Goal: Task Accomplishment & Management: Manage account settings

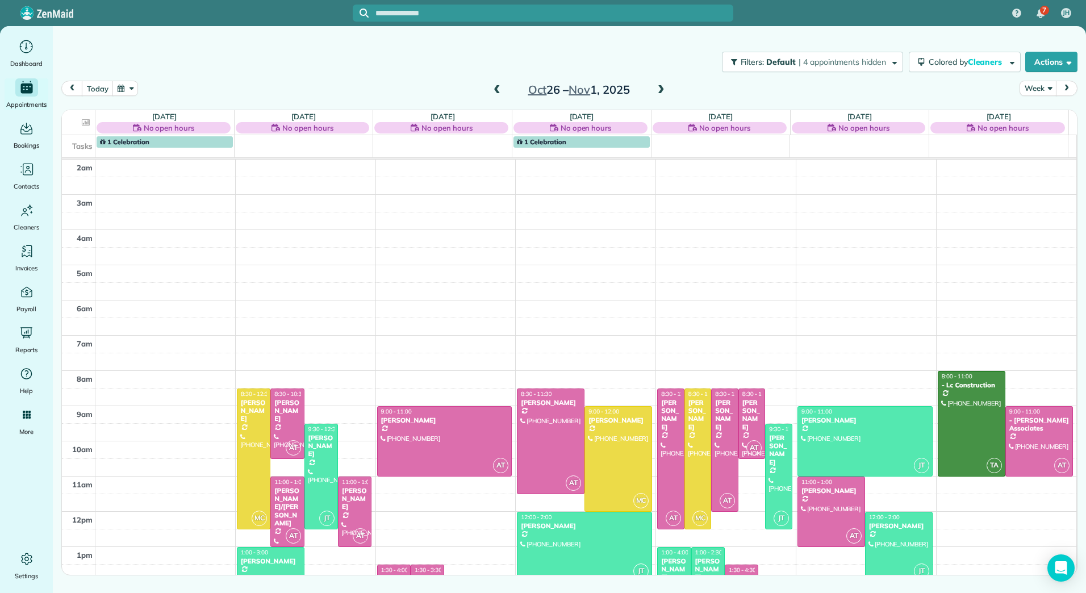
scroll to position [166, 0]
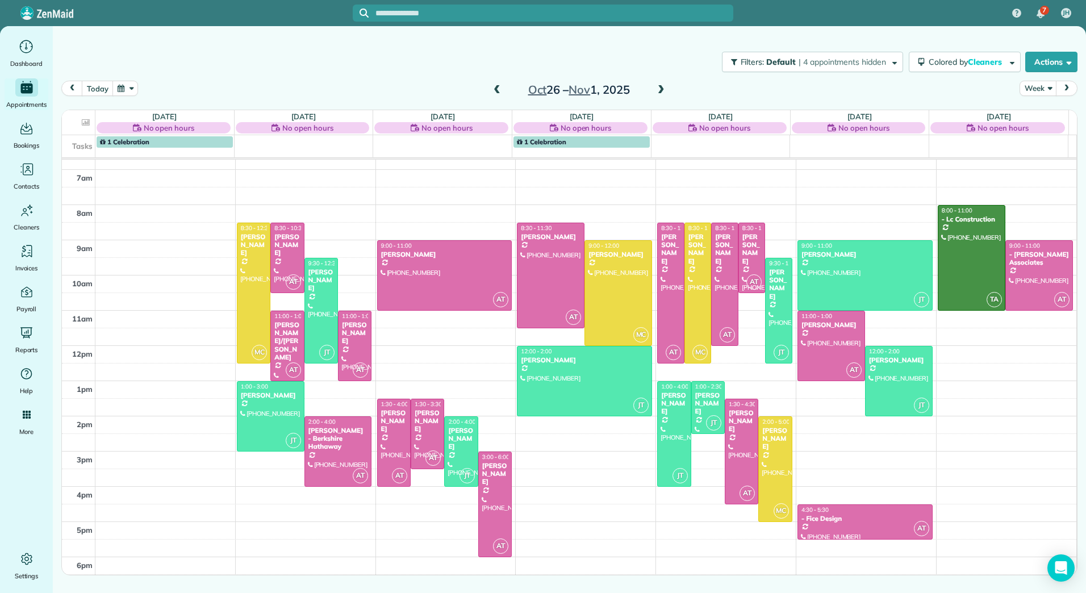
click at [499, 93] on span at bounding box center [497, 90] width 12 height 10
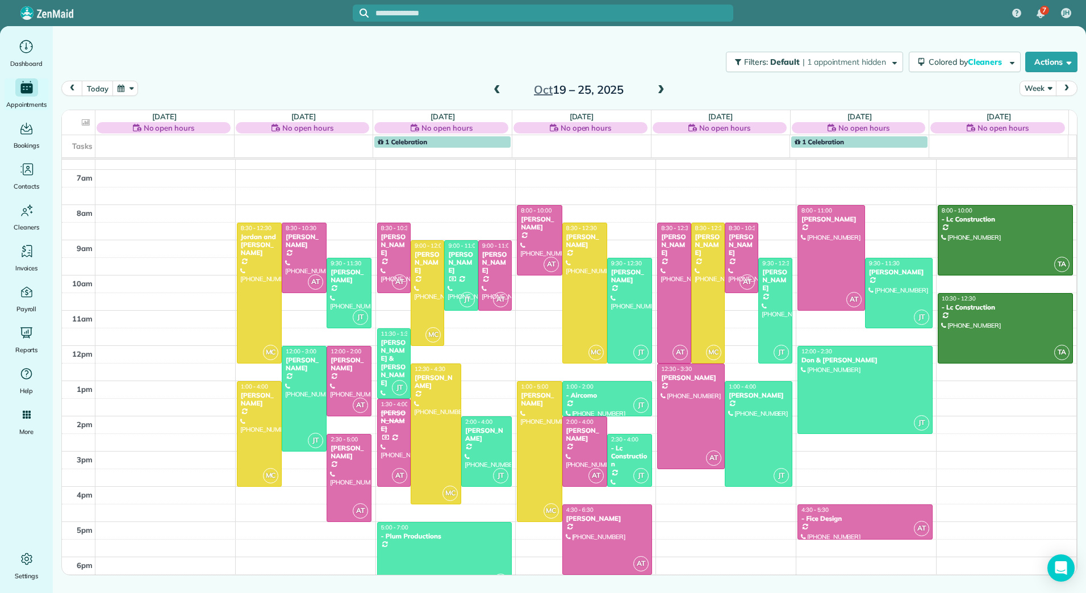
click at [499, 93] on span at bounding box center [497, 90] width 12 height 10
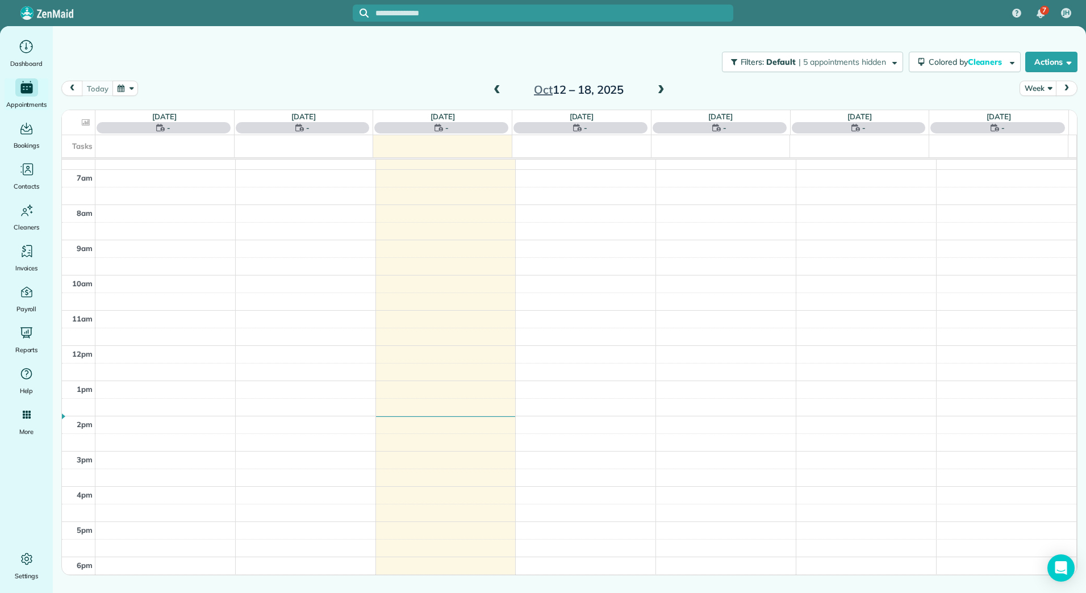
click at [659, 93] on span at bounding box center [661, 90] width 12 height 10
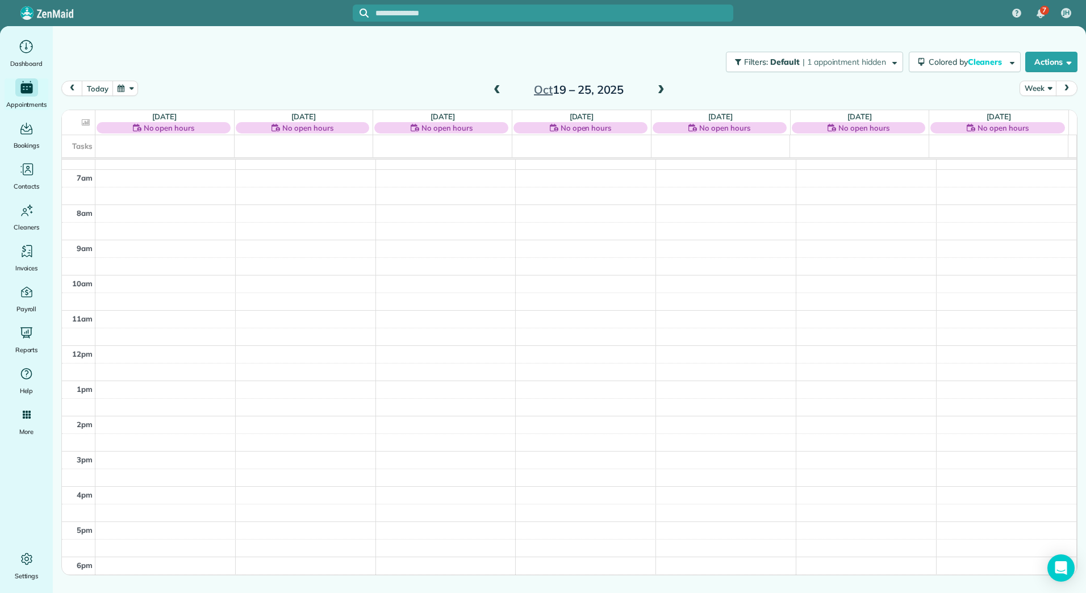
click at [496, 88] on span at bounding box center [497, 90] width 12 height 10
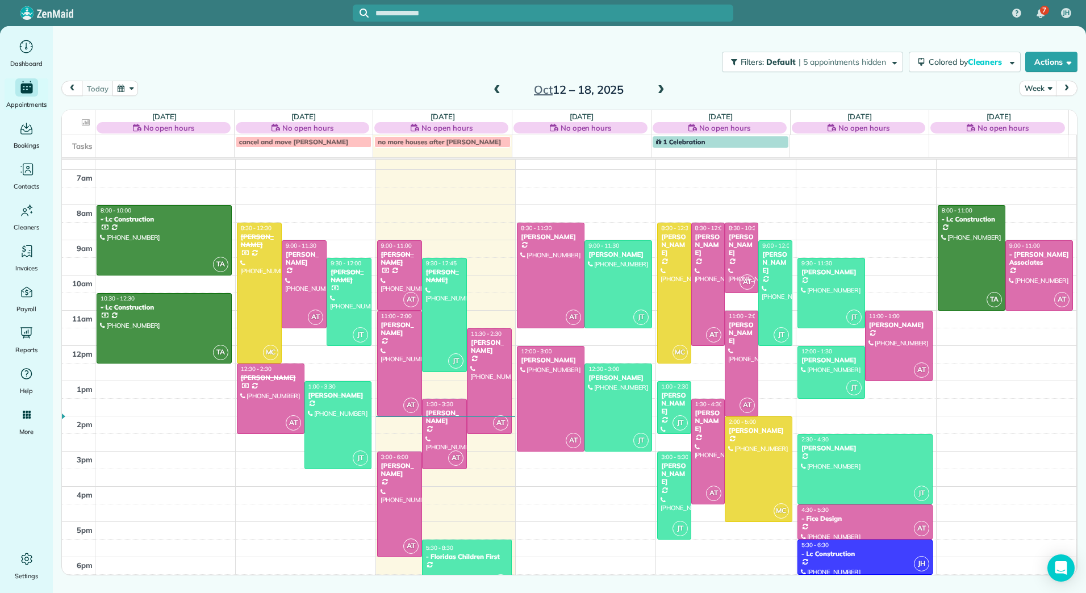
click at [658, 88] on span at bounding box center [661, 90] width 12 height 10
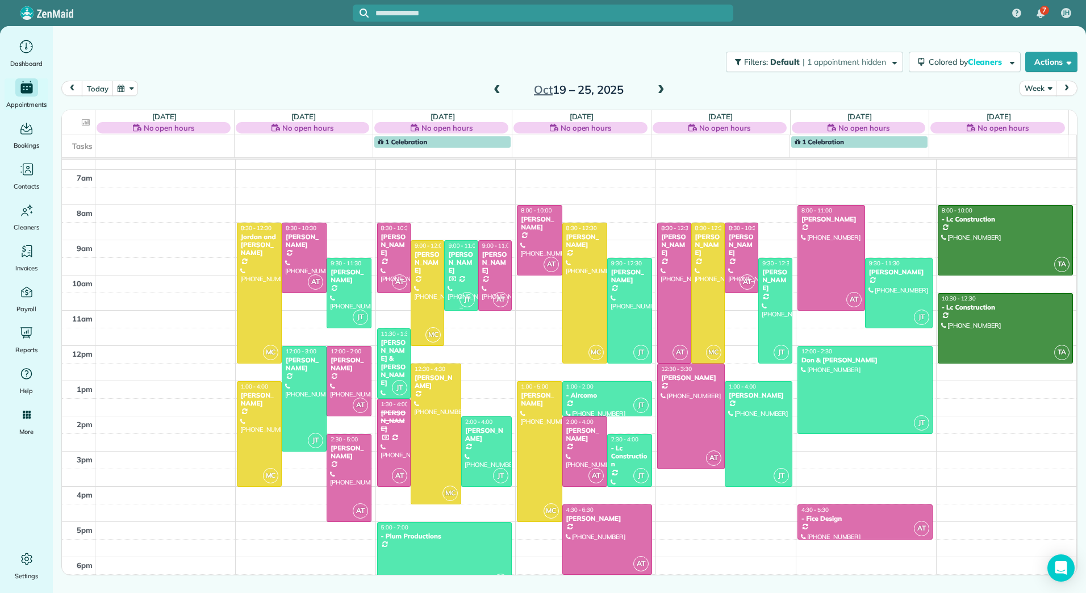
click at [453, 269] on div at bounding box center [461, 275] width 32 height 69
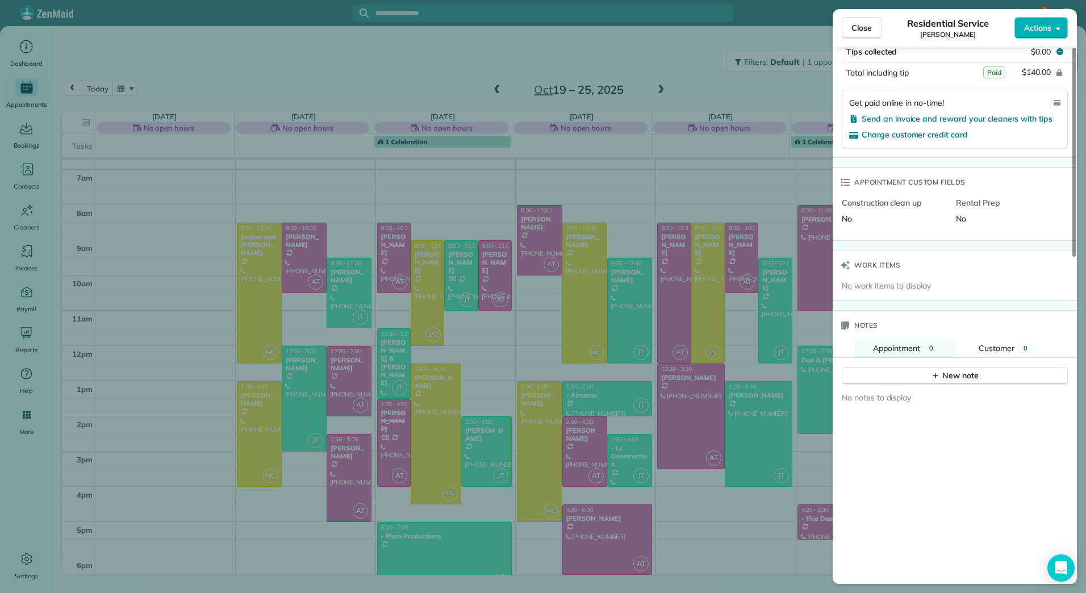
scroll to position [839, 0]
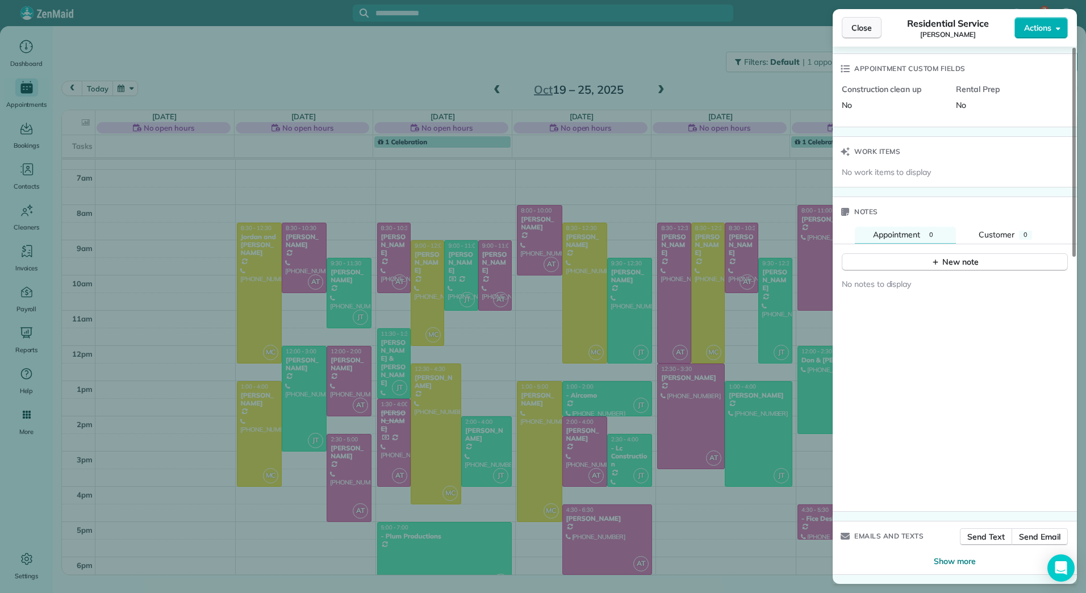
click at [852, 24] on span "Close" at bounding box center [861, 27] width 20 height 11
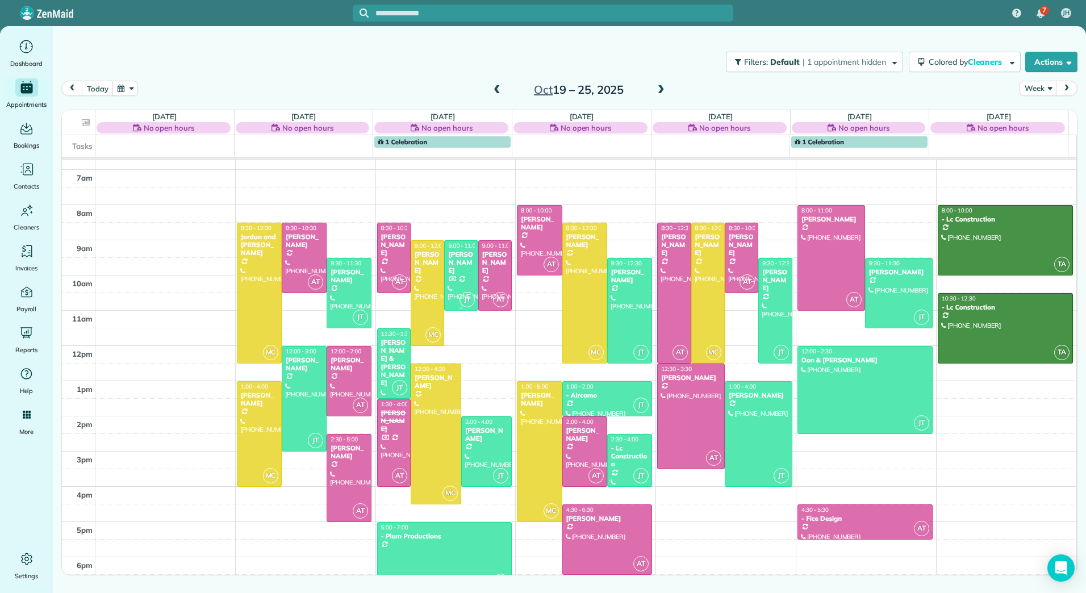
click at [454, 271] on div at bounding box center [461, 275] width 32 height 69
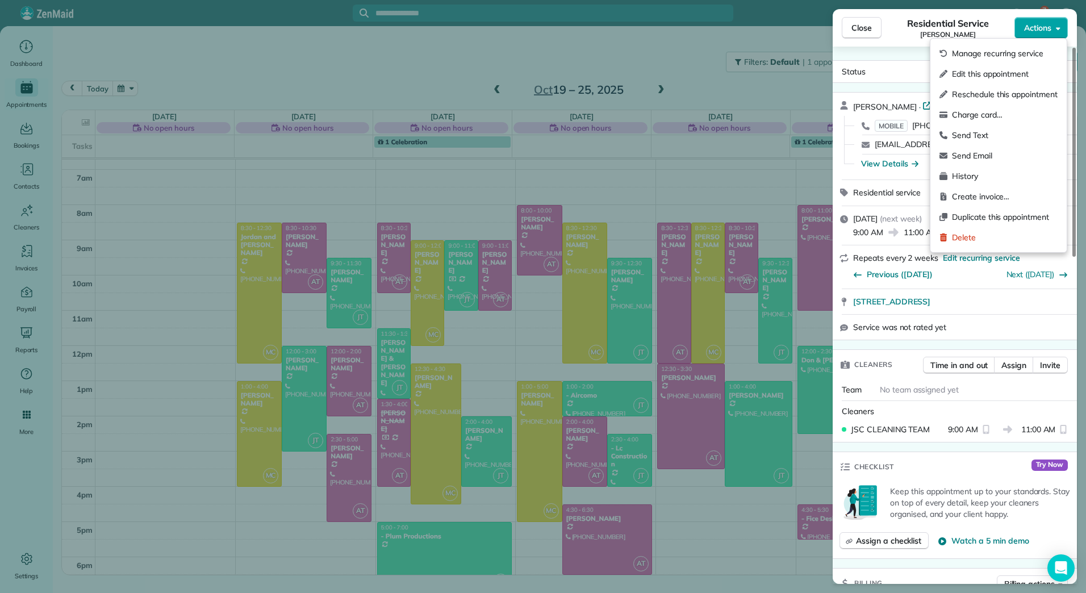
click at [1052, 27] on button "Actions" at bounding box center [1040, 28] width 53 height 22
click at [988, 57] on span "Manage recurring service" at bounding box center [1005, 53] width 106 height 11
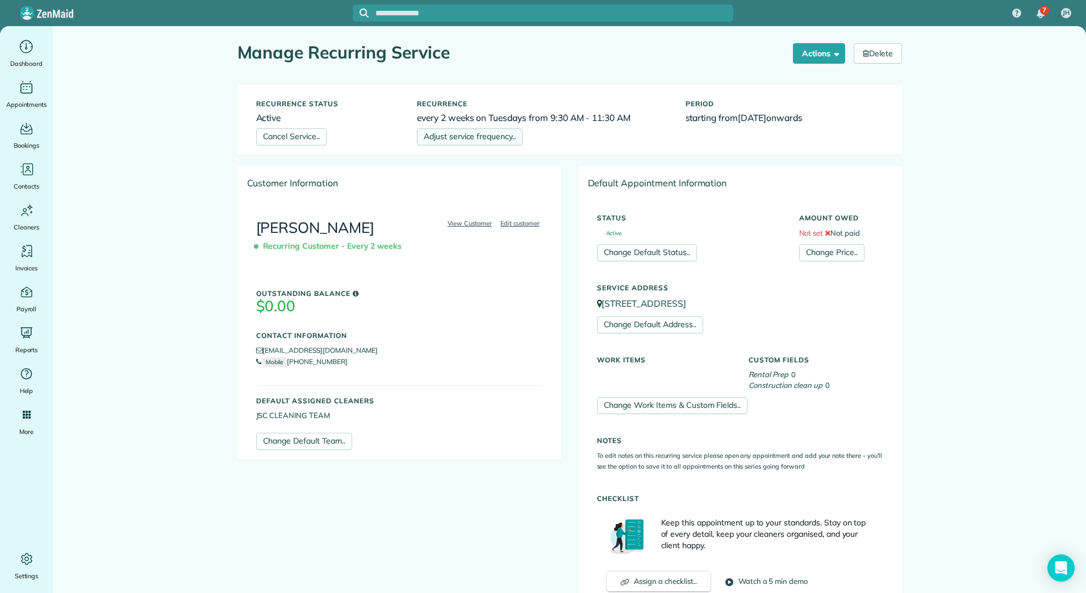
click at [448, 135] on link "Adjust service frequency.." at bounding box center [470, 136] width 106 height 17
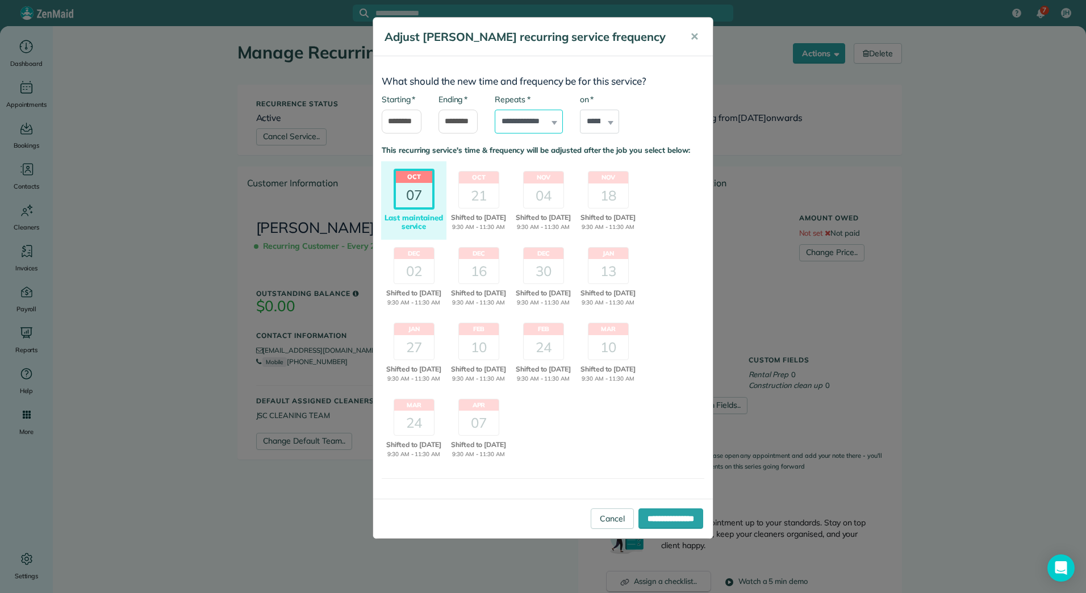
click at [529, 122] on select "**********" at bounding box center [529, 122] width 68 height 24
select select "*******"
click at [495, 110] on select "**********" at bounding box center [529, 122] width 68 height 24
click at [474, 197] on div "21" at bounding box center [479, 195] width 40 height 24
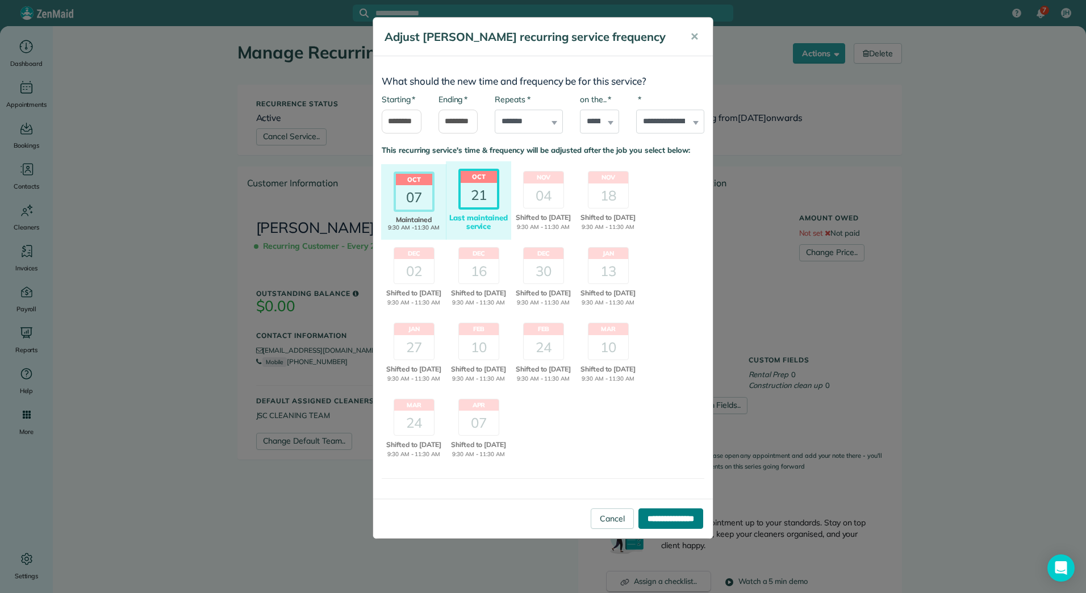
click at [643, 529] on input "**********" at bounding box center [670, 518] width 65 height 20
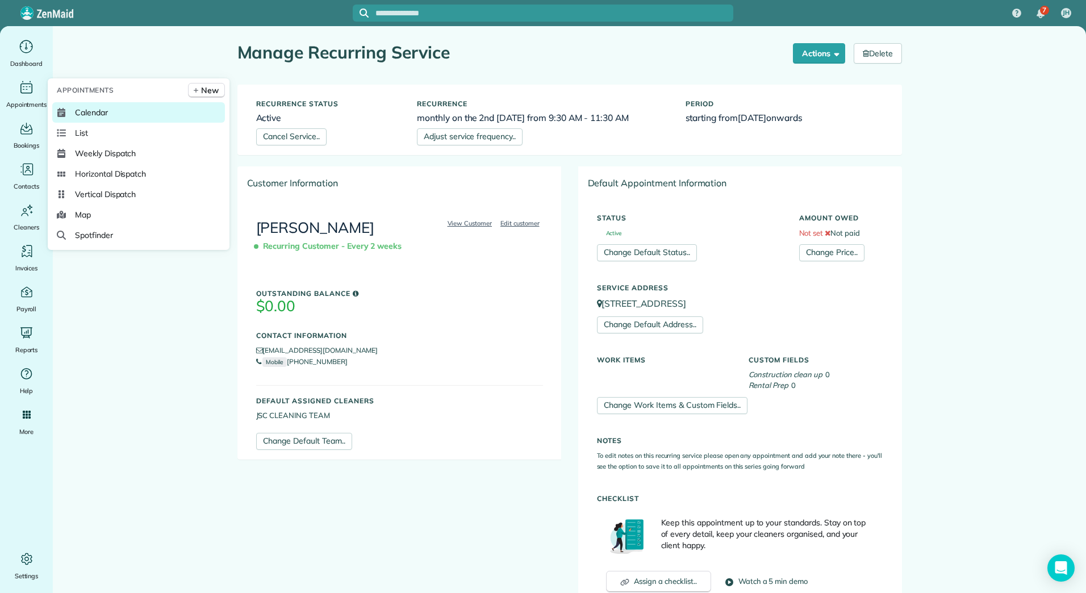
click at [94, 110] on span "Calendar" at bounding box center [91, 112] width 33 height 11
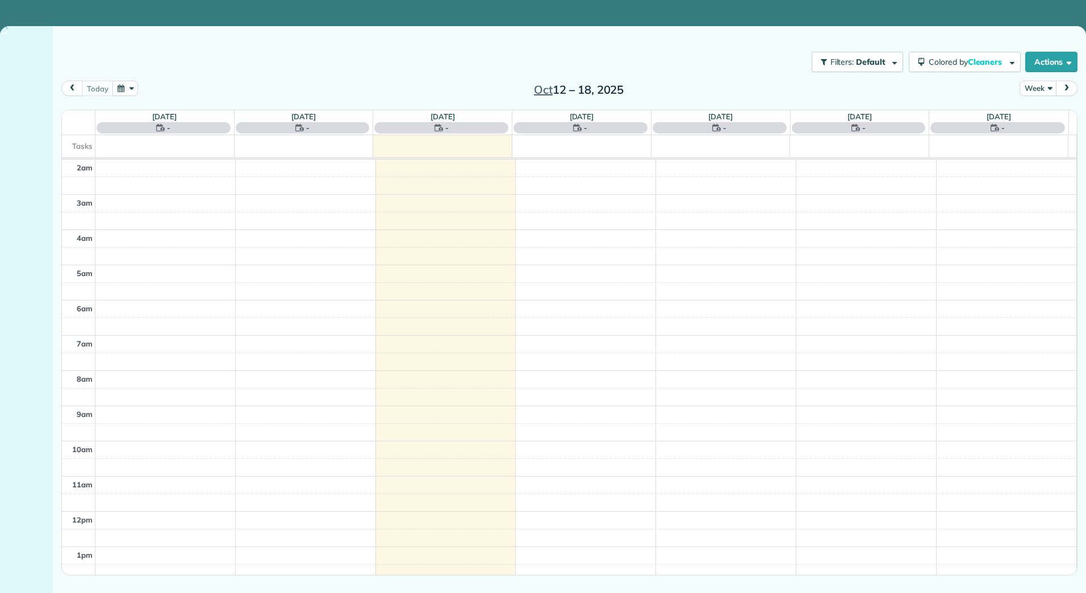
scroll to position [166, 0]
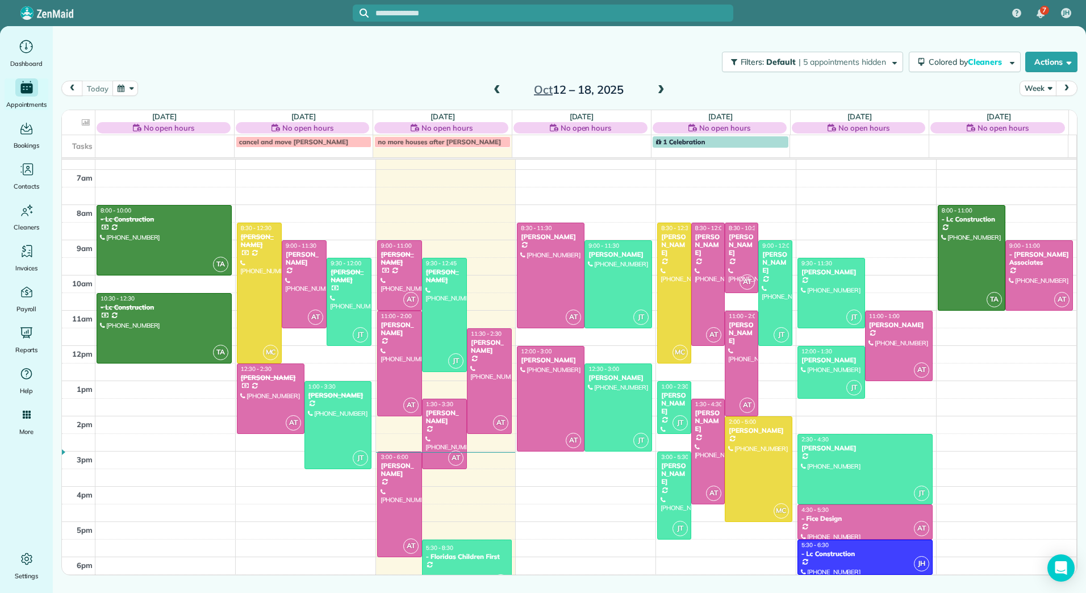
click at [656, 93] on span at bounding box center [661, 90] width 12 height 10
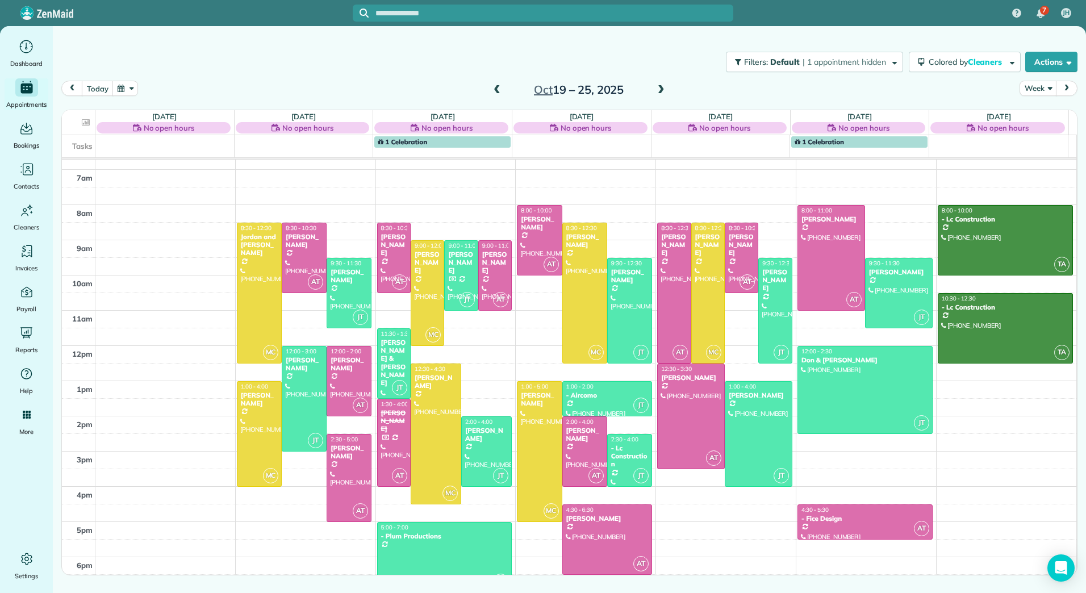
click at [656, 93] on span at bounding box center [661, 90] width 12 height 10
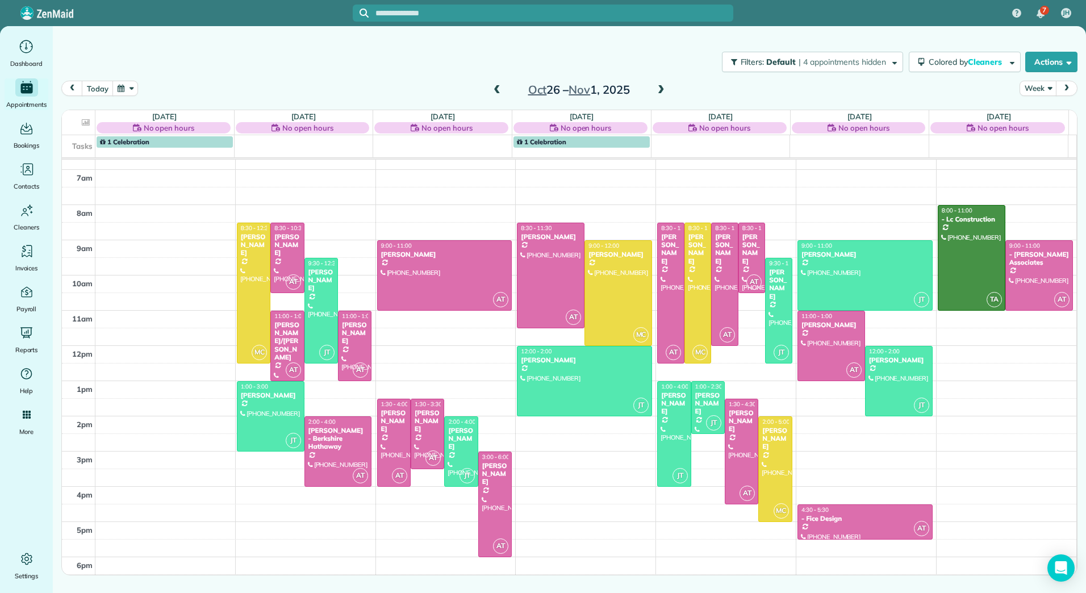
click at [656, 93] on span at bounding box center [661, 90] width 12 height 10
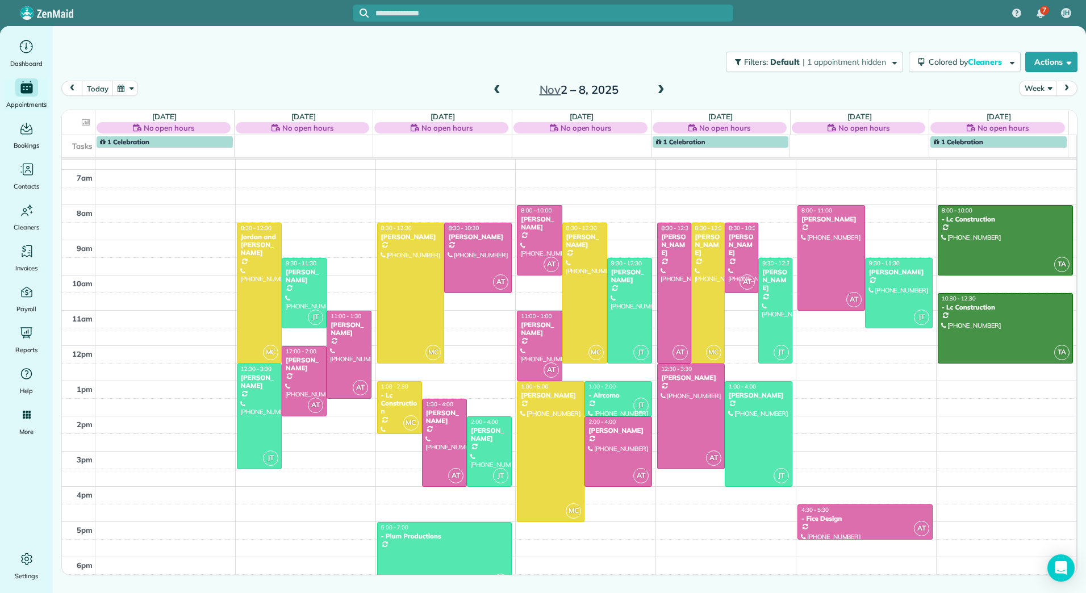
click at [656, 93] on span at bounding box center [661, 90] width 12 height 10
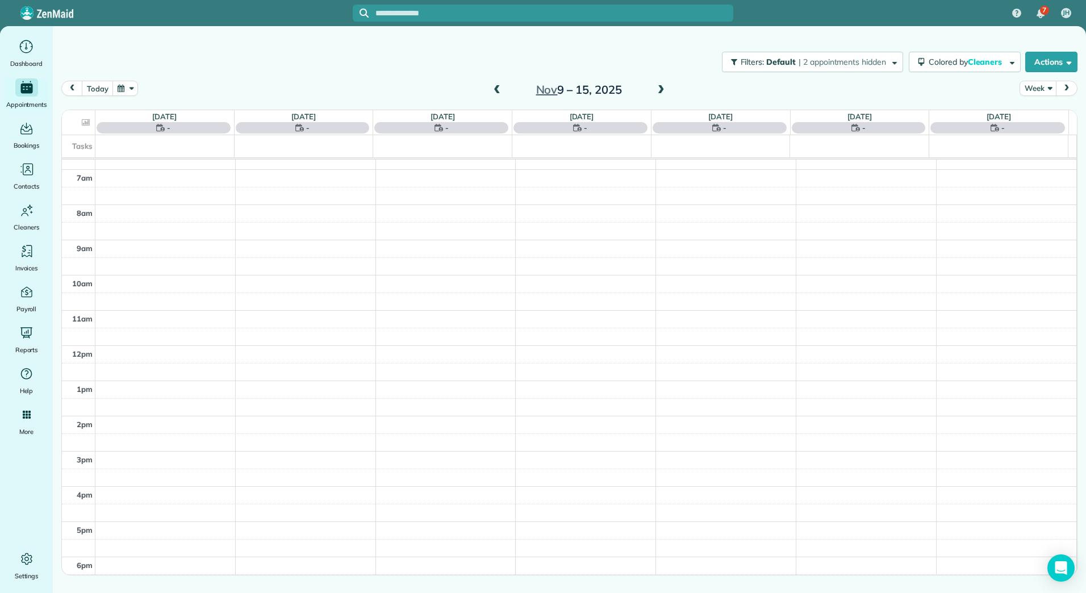
click at [656, 93] on span at bounding box center [661, 90] width 12 height 10
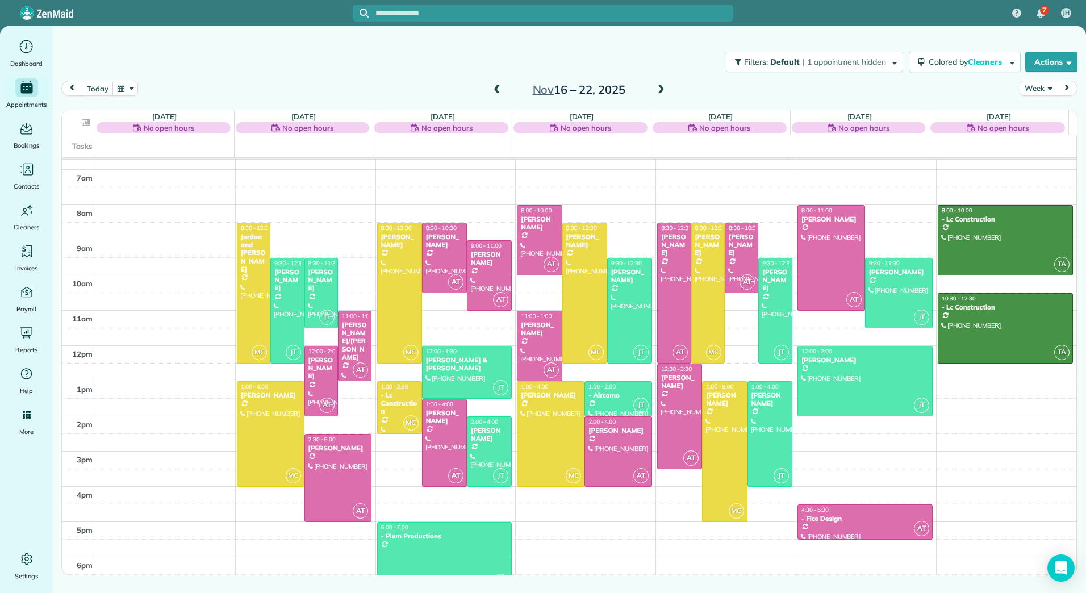
click at [665, 92] on span at bounding box center [661, 90] width 12 height 10
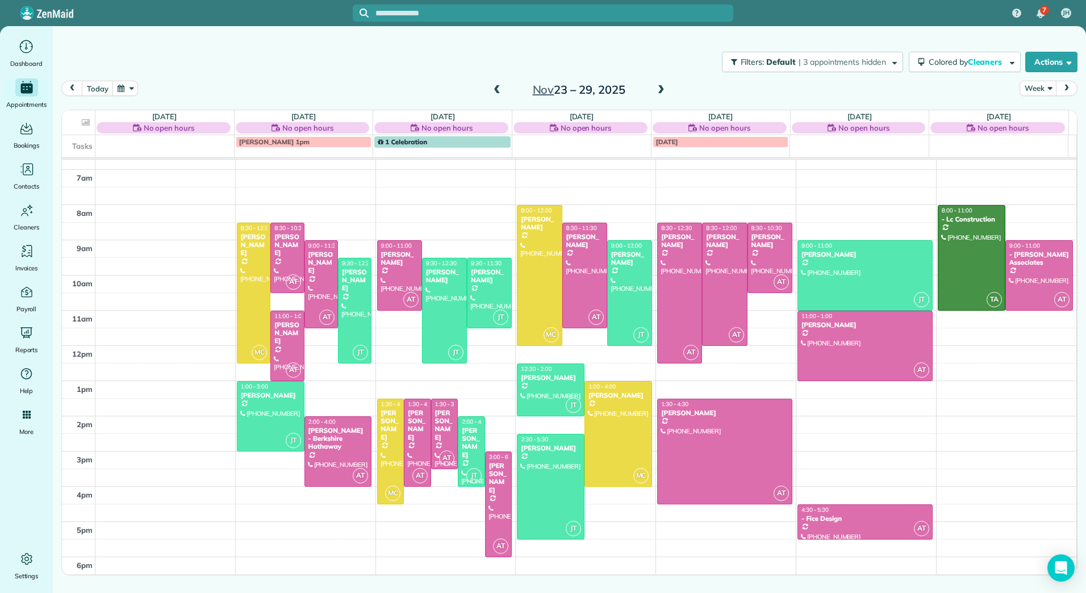
click at [665, 92] on span at bounding box center [661, 90] width 12 height 10
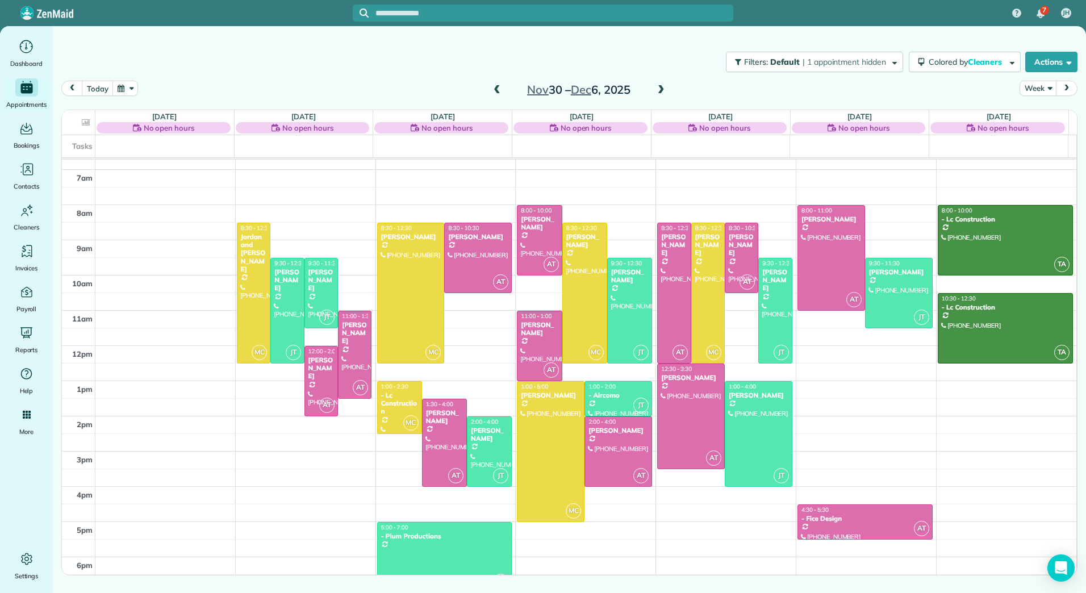
click at [665, 92] on span at bounding box center [661, 90] width 12 height 10
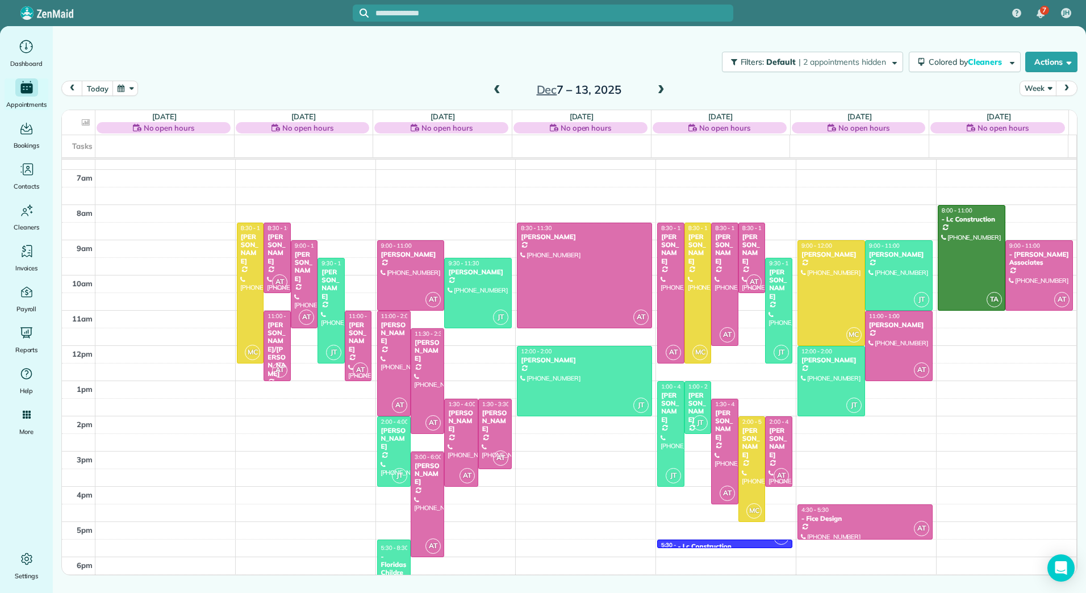
click at [494, 90] on span at bounding box center [497, 90] width 12 height 10
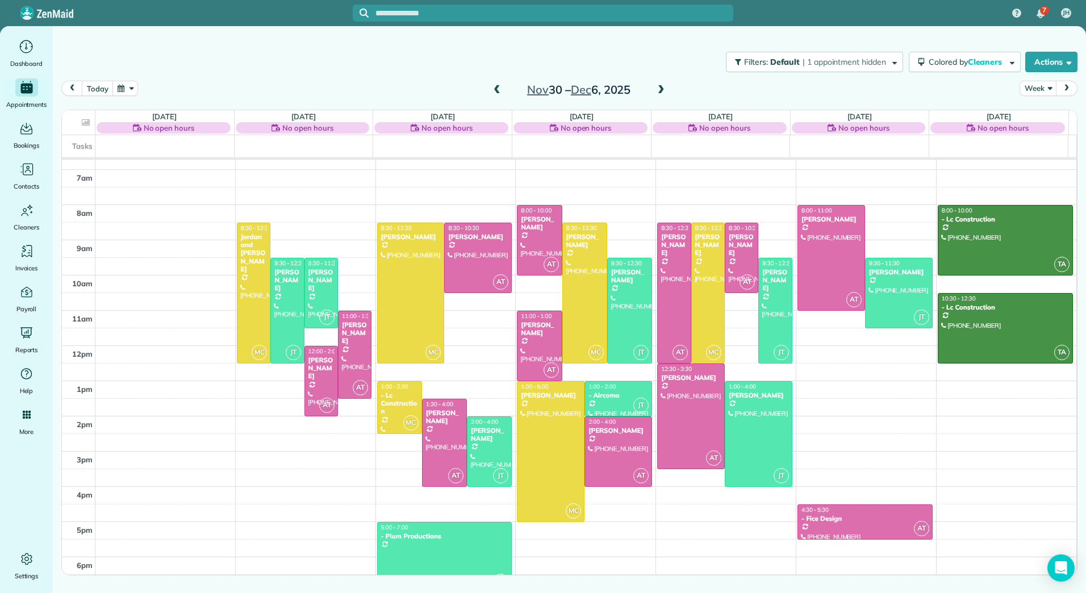
click at [494, 90] on span at bounding box center [497, 90] width 12 height 10
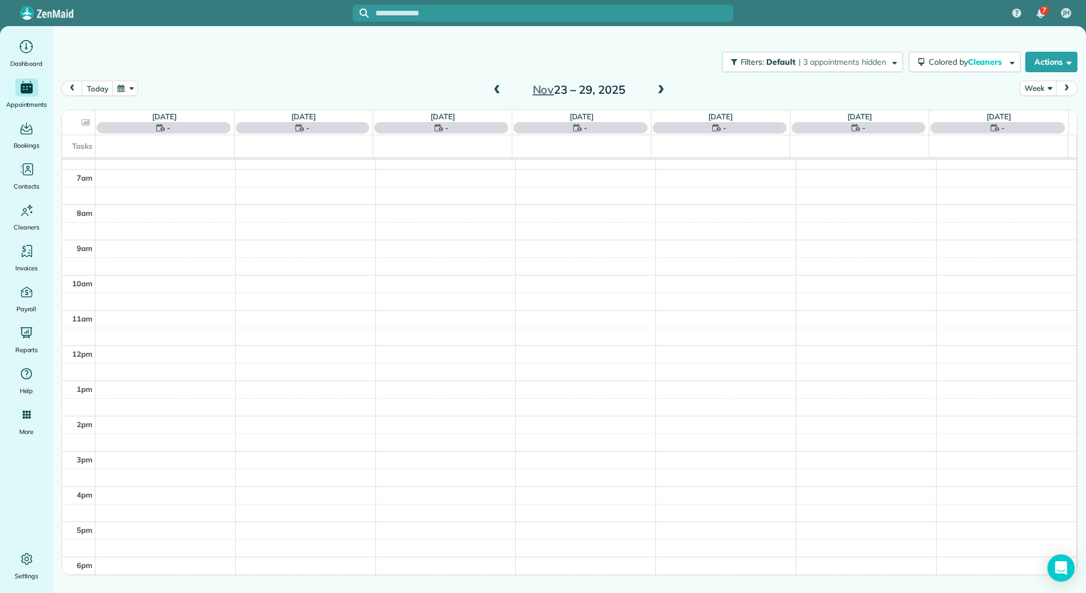
click at [494, 90] on span at bounding box center [497, 90] width 12 height 10
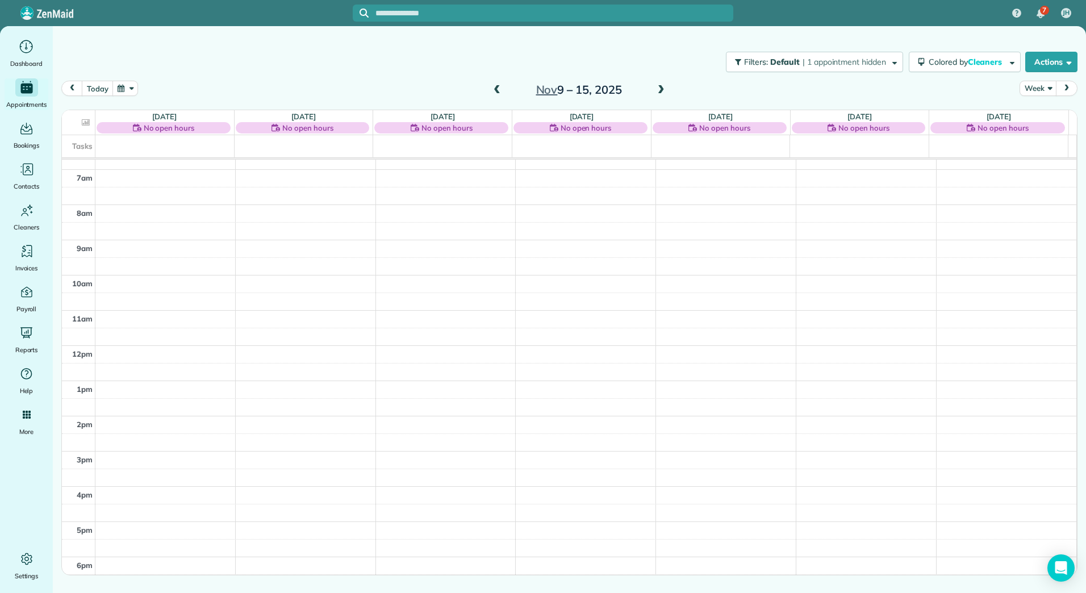
click at [494, 90] on span at bounding box center [497, 90] width 12 height 10
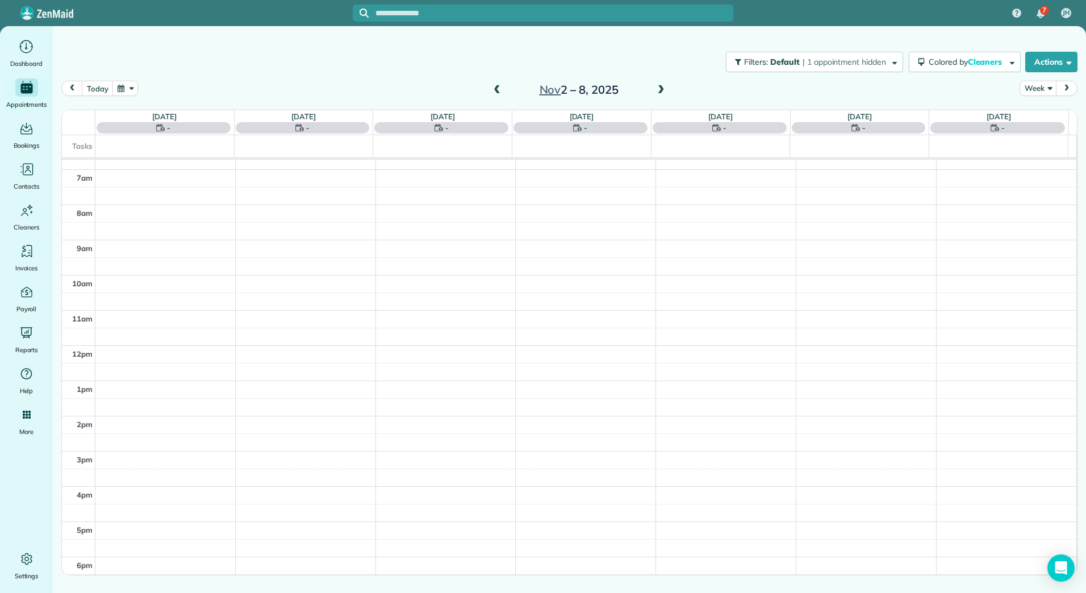
click at [494, 90] on span at bounding box center [497, 90] width 12 height 10
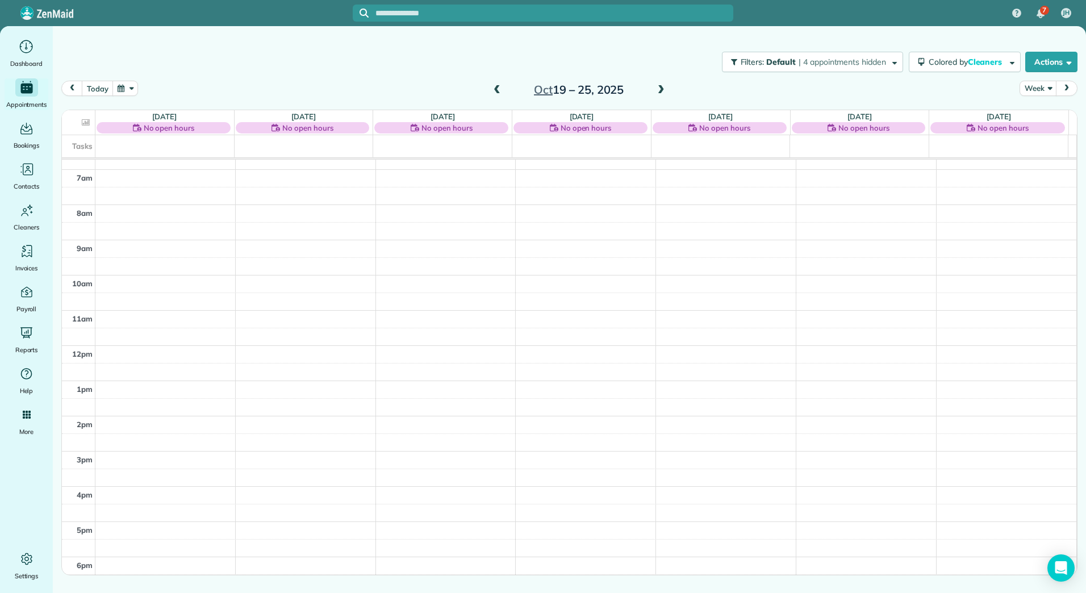
click at [494, 90] on span at bounding box center [497, 90] width 12 height 10
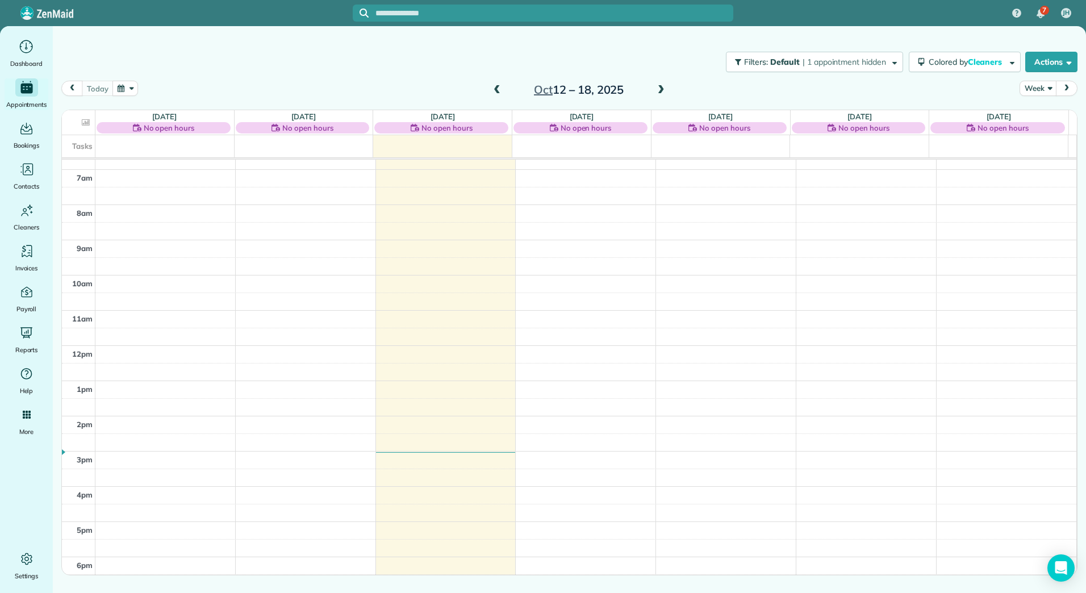
click at [662, 91] on span at bounding box center [661, 90] width 12 height 10
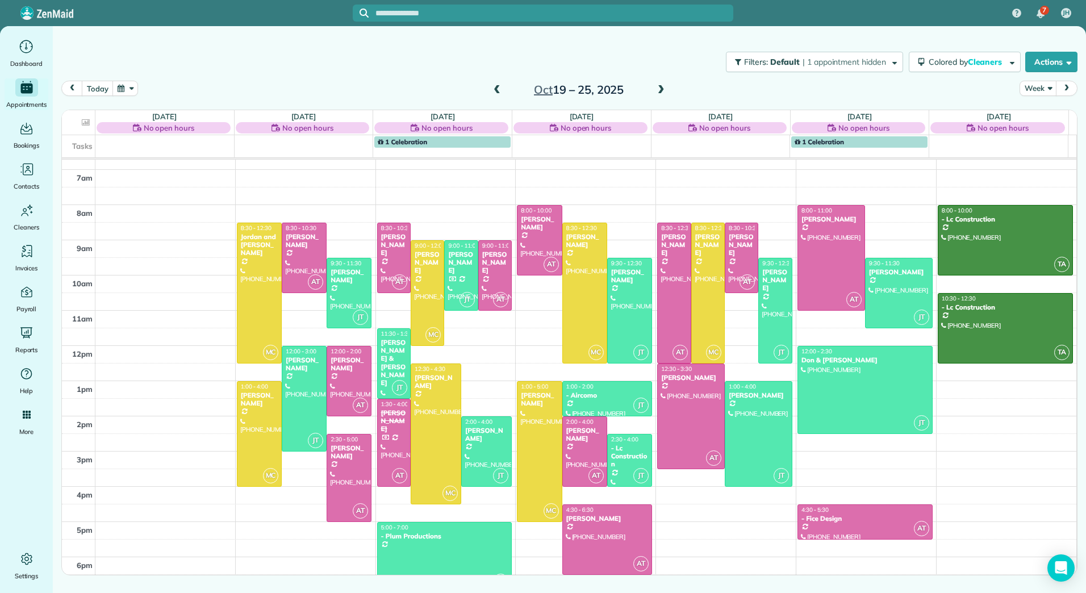
click at [662, 91] on span at bounding box center [661, 90] width 12 height 10
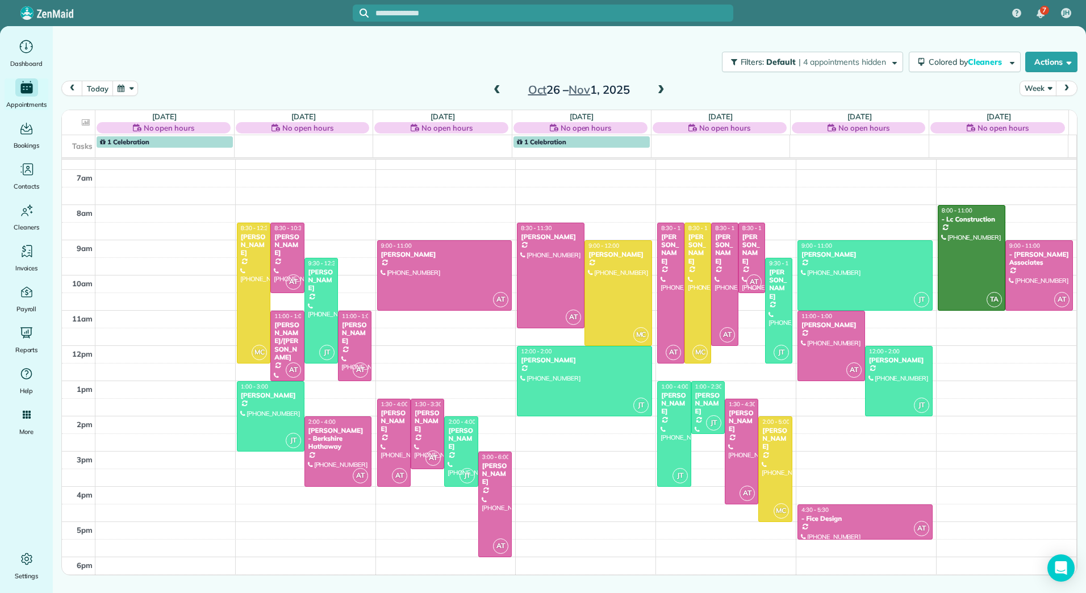
click at [662, 91] on span at bounding box center [661, 90] width 12 height 10
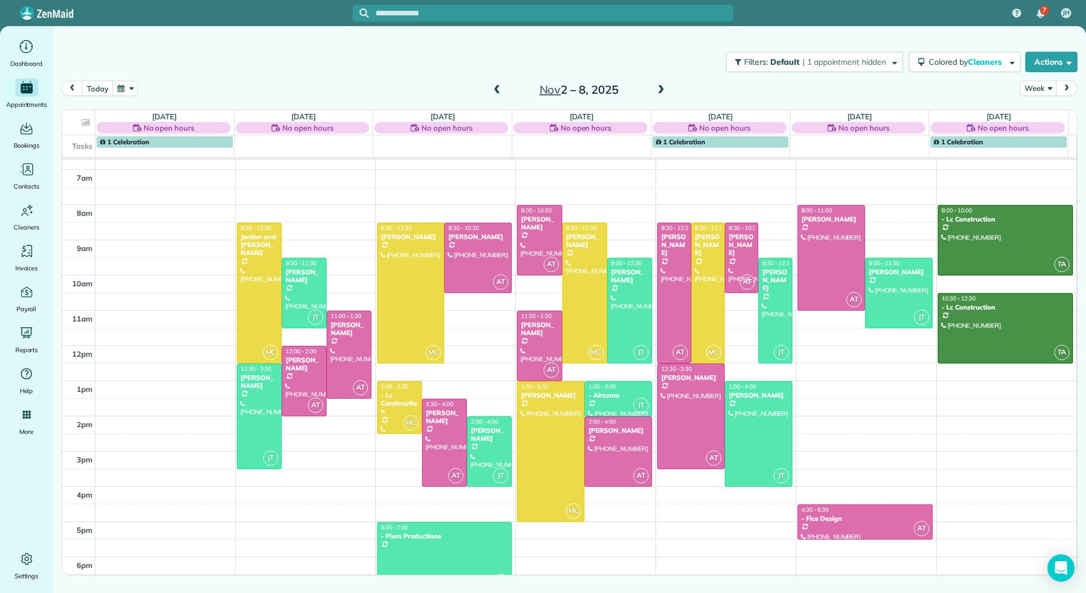
click at [662, 91] on span at bounding box center [661, 90] width 12 height 10
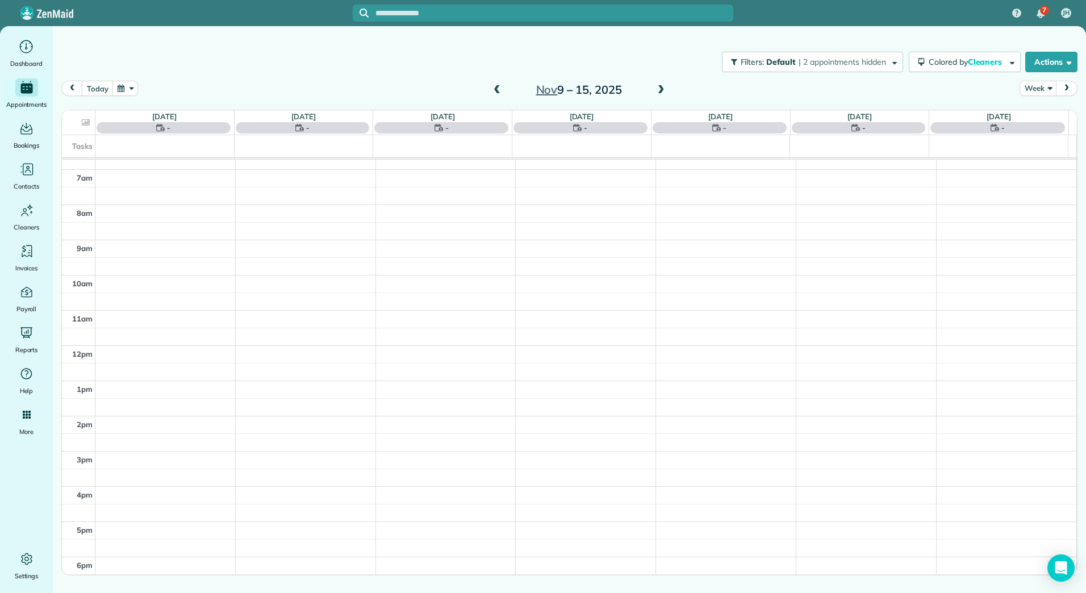
click at [662, 91] on span at bounding box center [661, 90] width 12 height 10
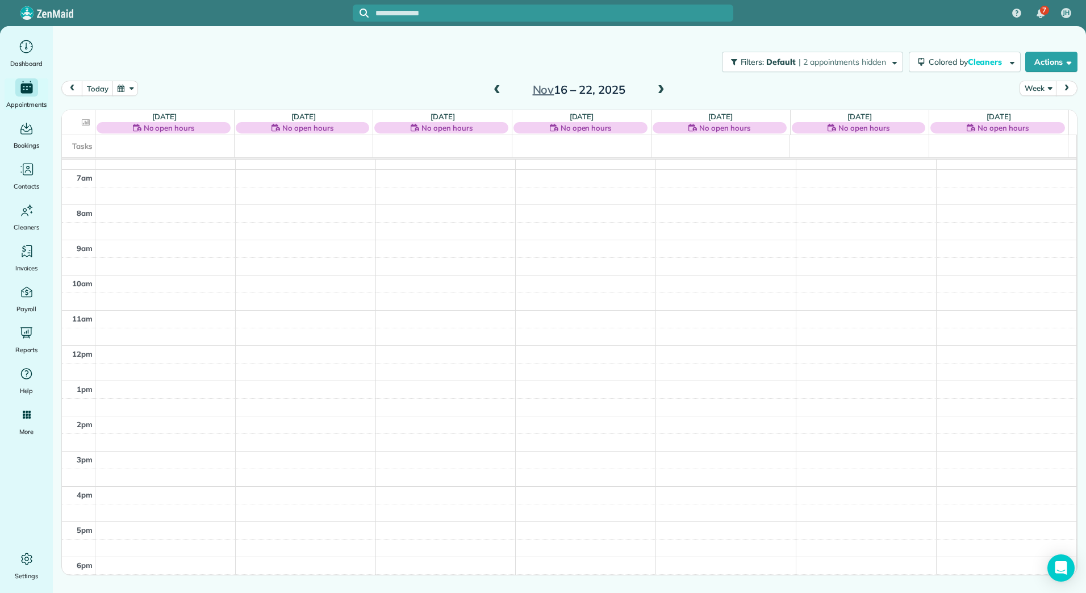
click at [662, 91] on span at bounding box center [661, 90] width 12 height 10
click at [500, 86] on span at bounding box center [497, 90] width 12 height 10
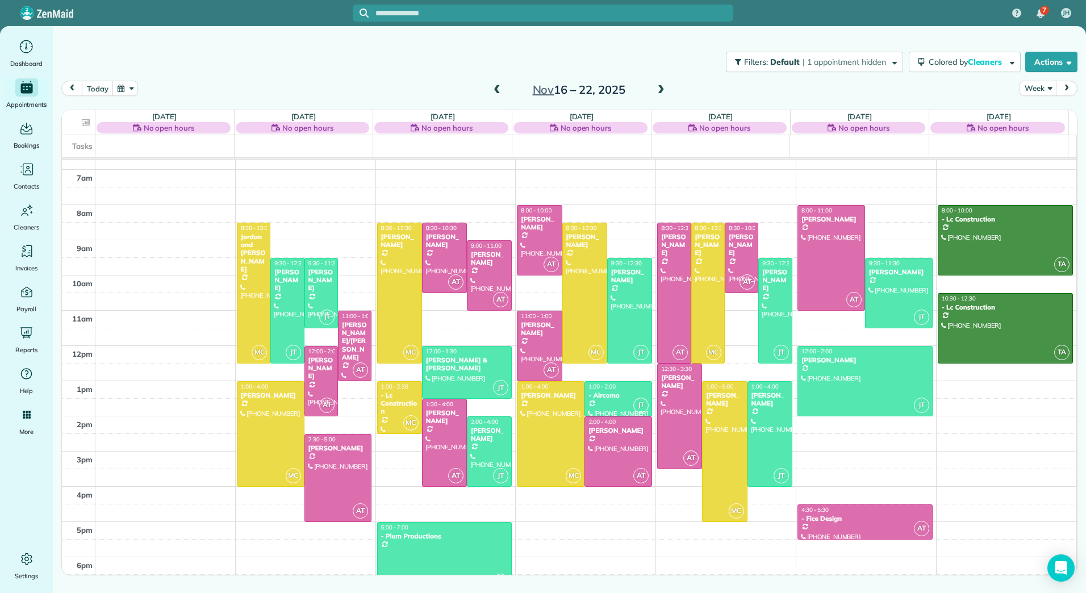
click at [661, 92] on span at bounding box center [661, 90] width 12 height 10
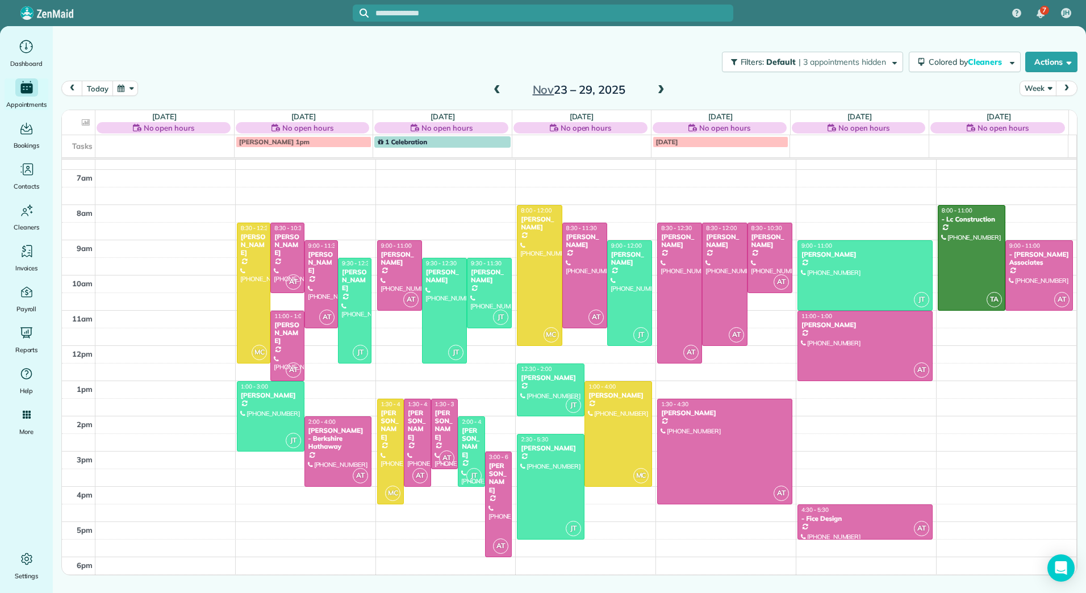
click at [664, 91] on span at bounding box center [661, 90] width 12 height 10
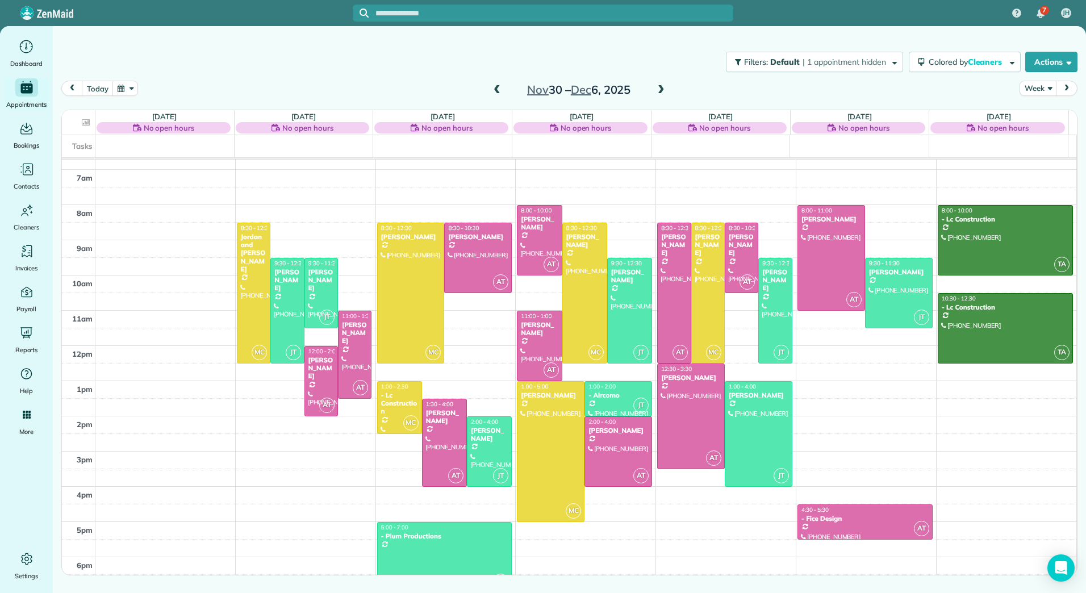
click at [664, 91] on span at bounding box center [661, 90] width 12 height 10
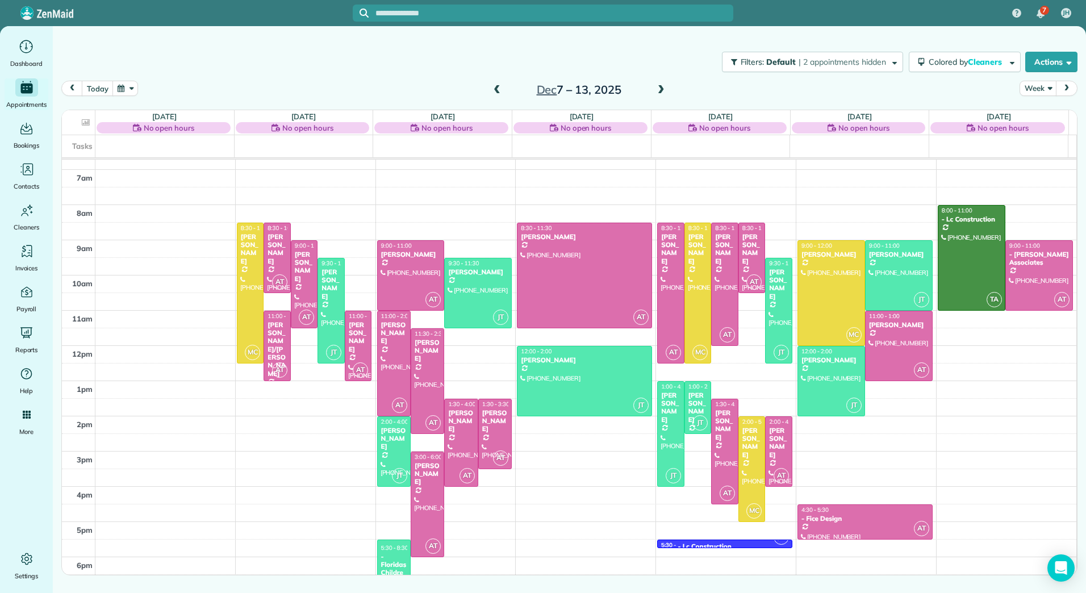
click at [662, 89] on span at bounding box center [661, 90] width 12 height 10
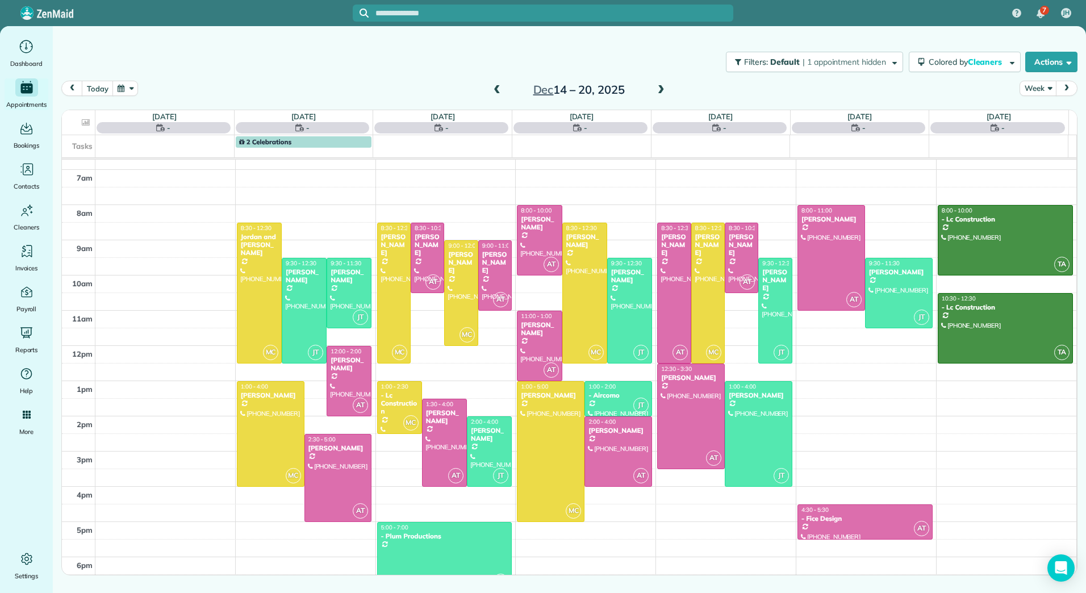
click at [662, 89] on span at bounding box center [661, 90] width 12 height 10
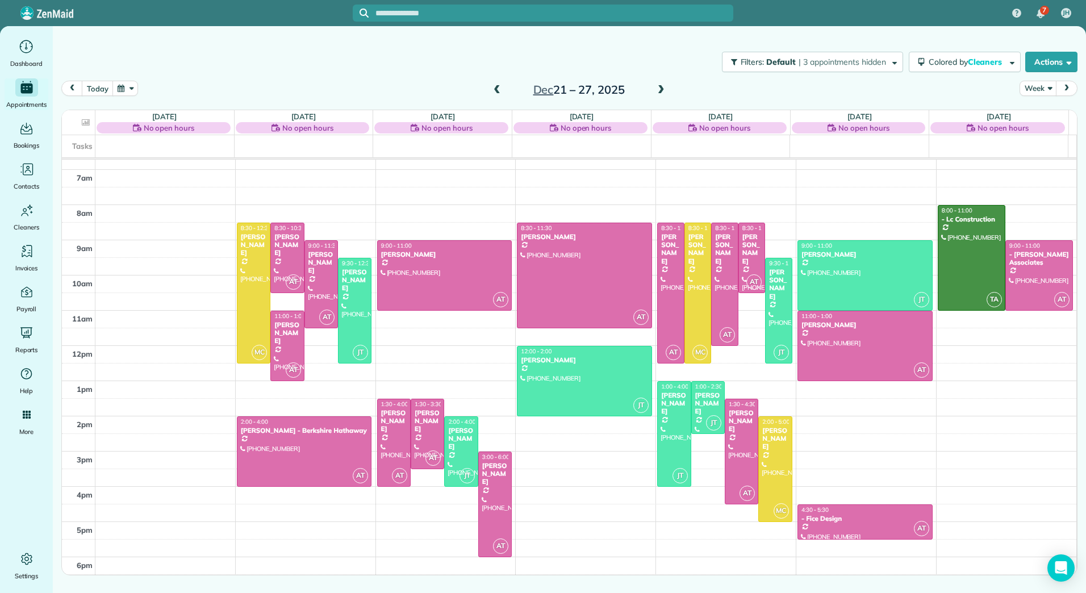
click at [499, 87] on span at bounding box center [497, 90] width 12 height 10
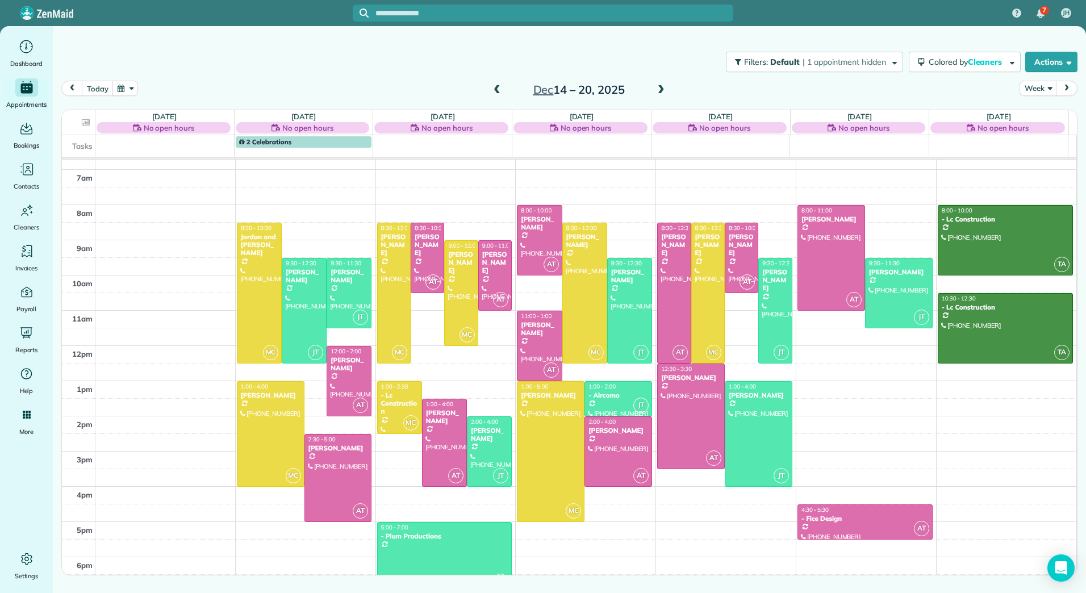
click at [499, 87] on span at bounding box center [497, 90] width 12 height 10
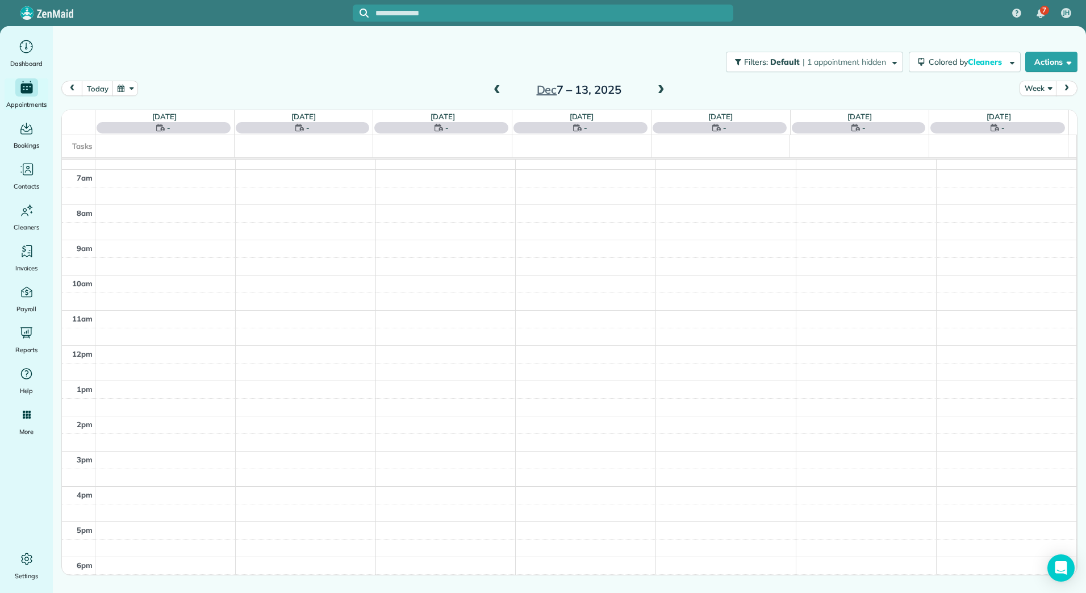
click at [499, 87] on span at bounding box center [497, 90] width 12 height 10
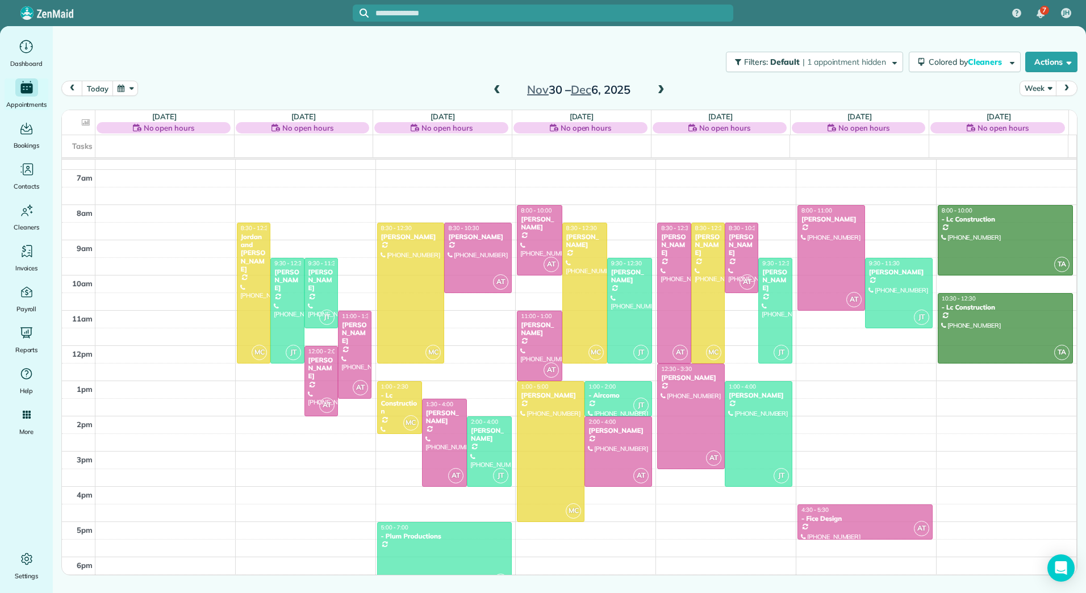
click at [499, 87] on span at bounding box center [497, 90] width 12 height 10
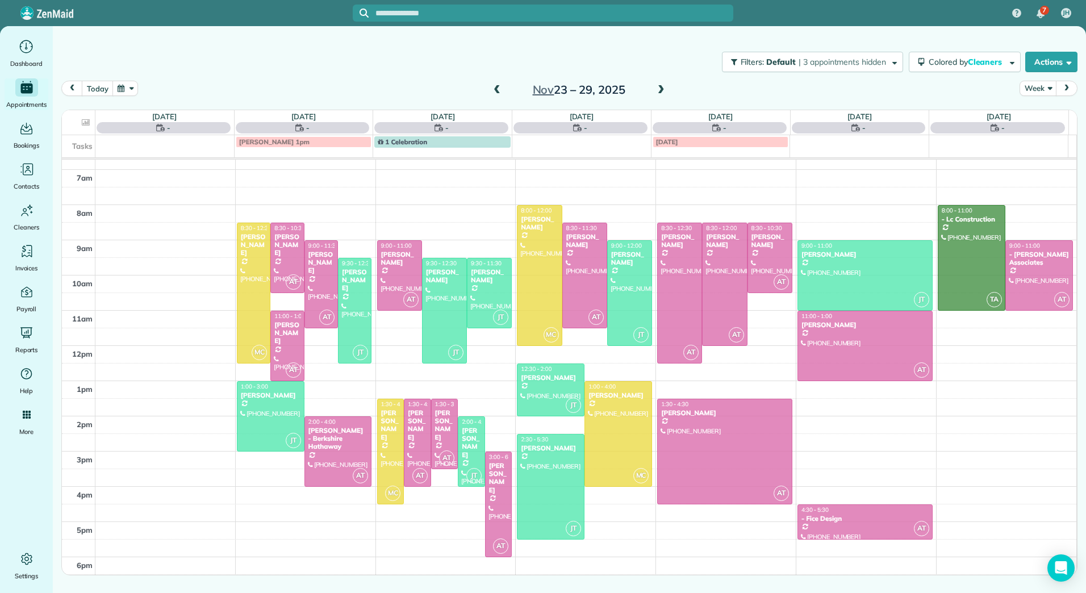
click at [499, 87] on span at bounding box center [497, 90] width 12 height 10
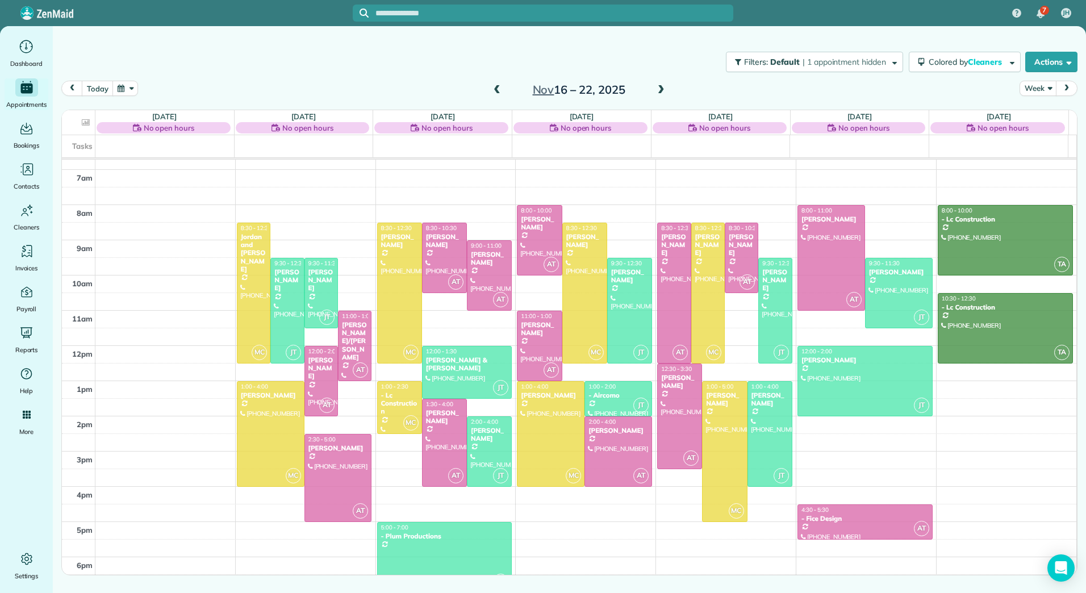
click at [499, 87] on span at bounding box center [497, 90] width 12 height 10
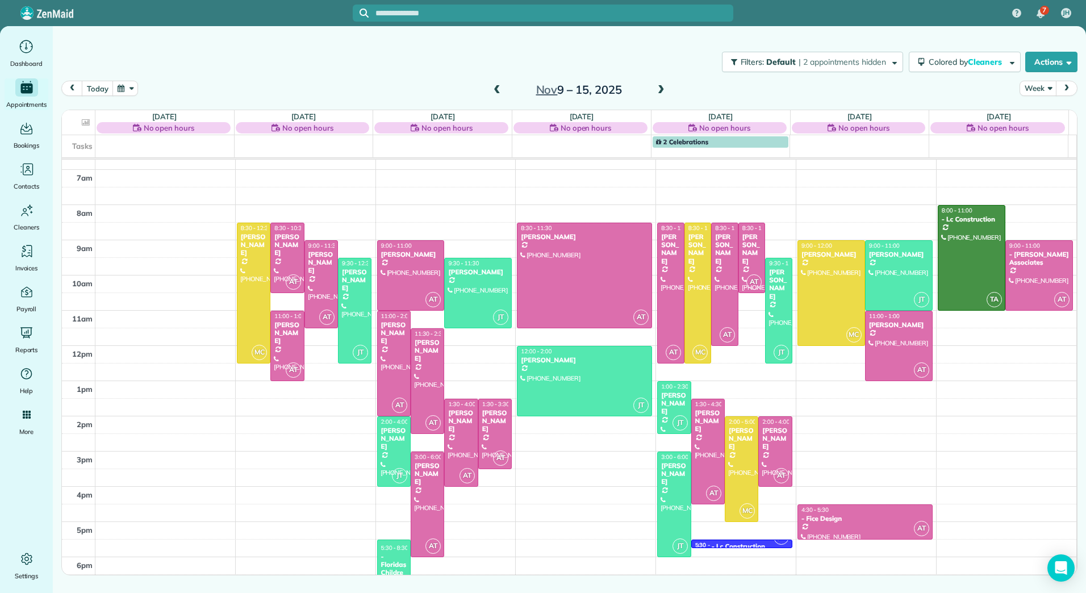
click at [499, 87] on span at bounding box center [497, 90] width 12 height 10
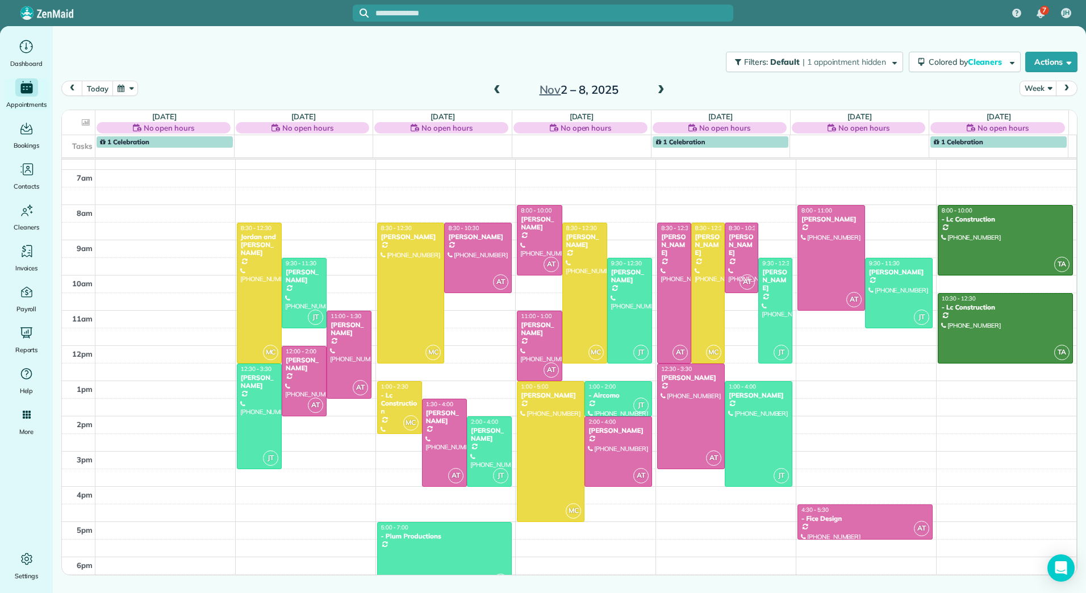
click at [499, 87] on span at bounding box center [497, 90] width 12 height 10
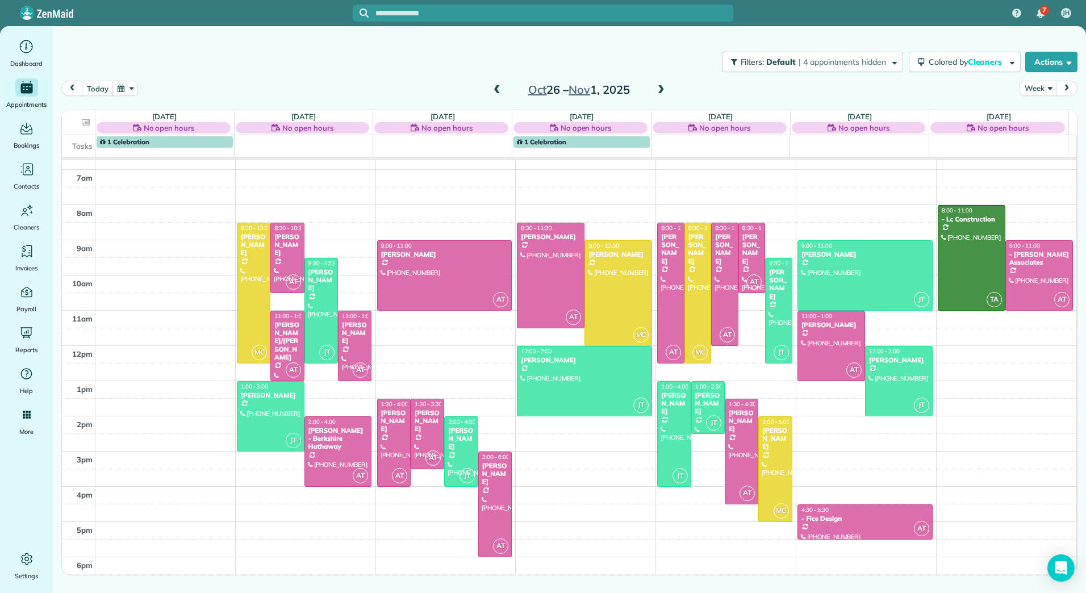
click at [499, 87] on span at bounding box center [497, 90] width 12 height 10
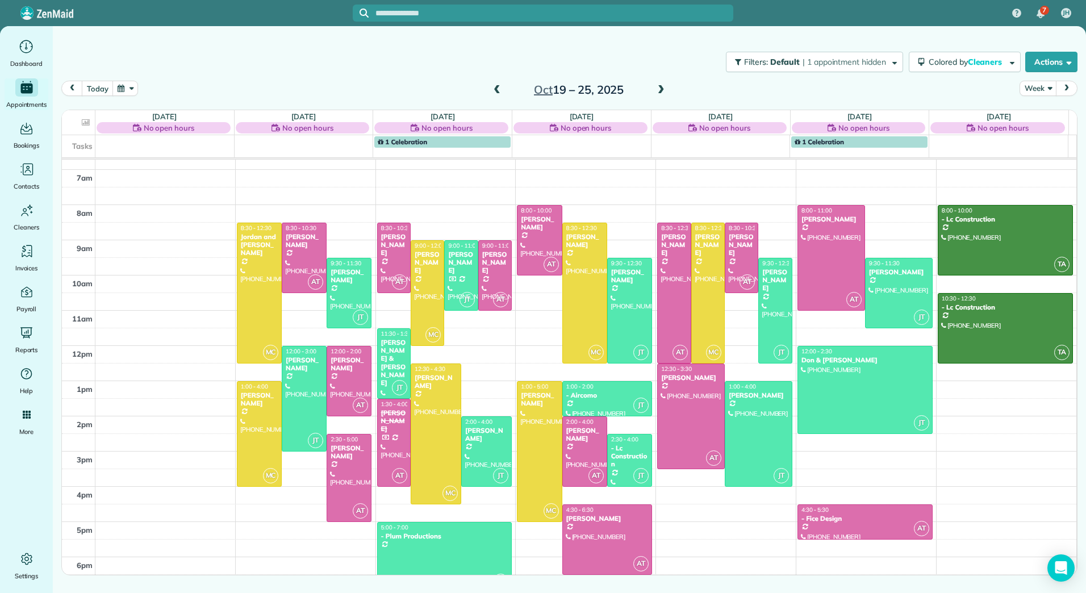
click at [659, 88] on span at bounding box center [661, 90] width 12 height 10
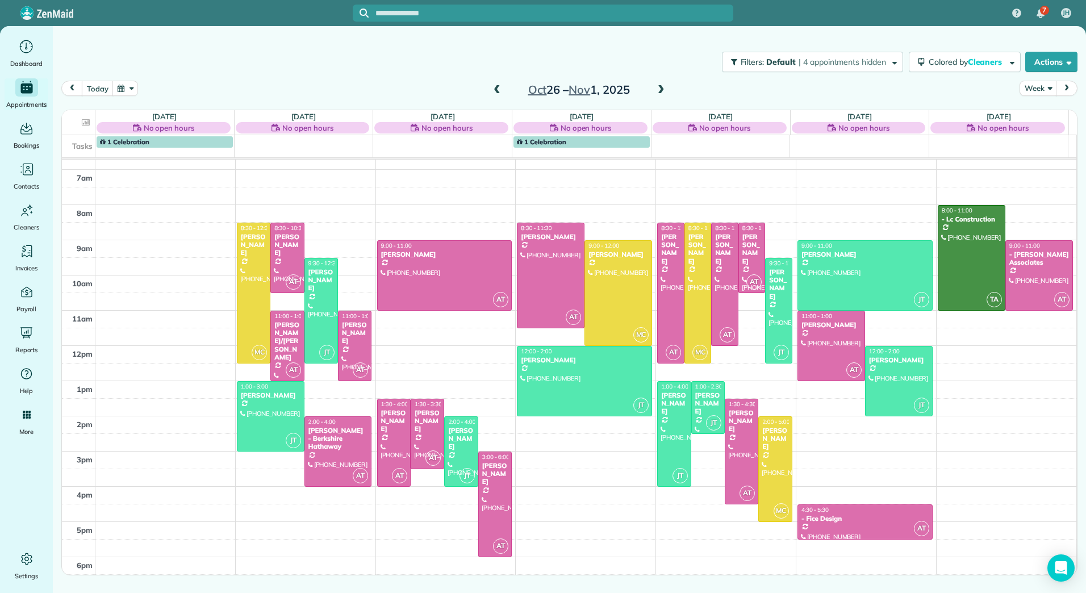
click at [659, 88] on span at bounding box center [661, 90] width 12 height 10
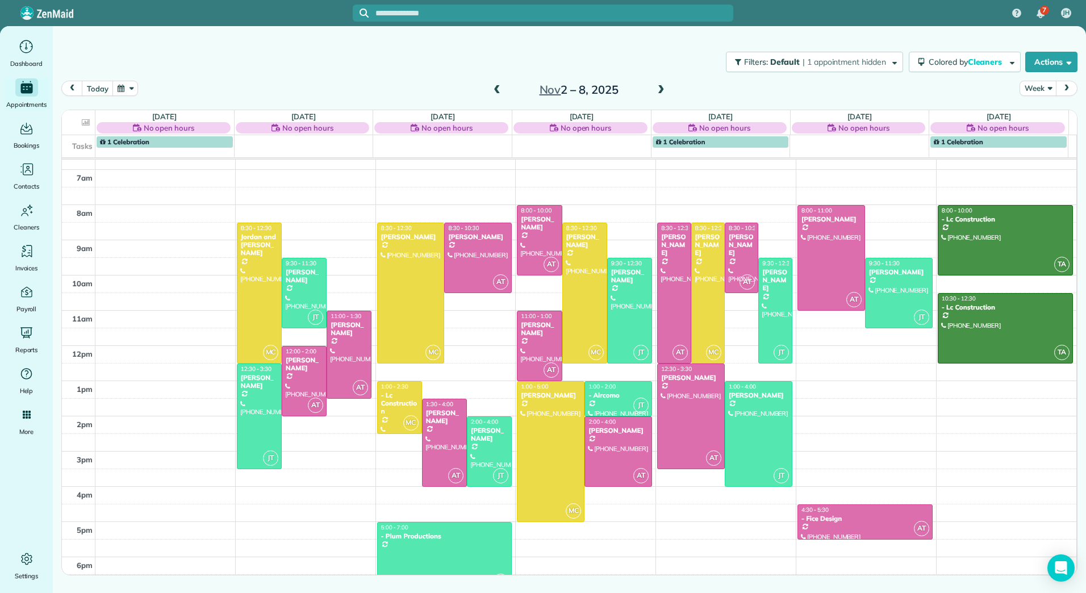
click at [498, 90] on span at bounding box center [497, 90] width 12 height 10
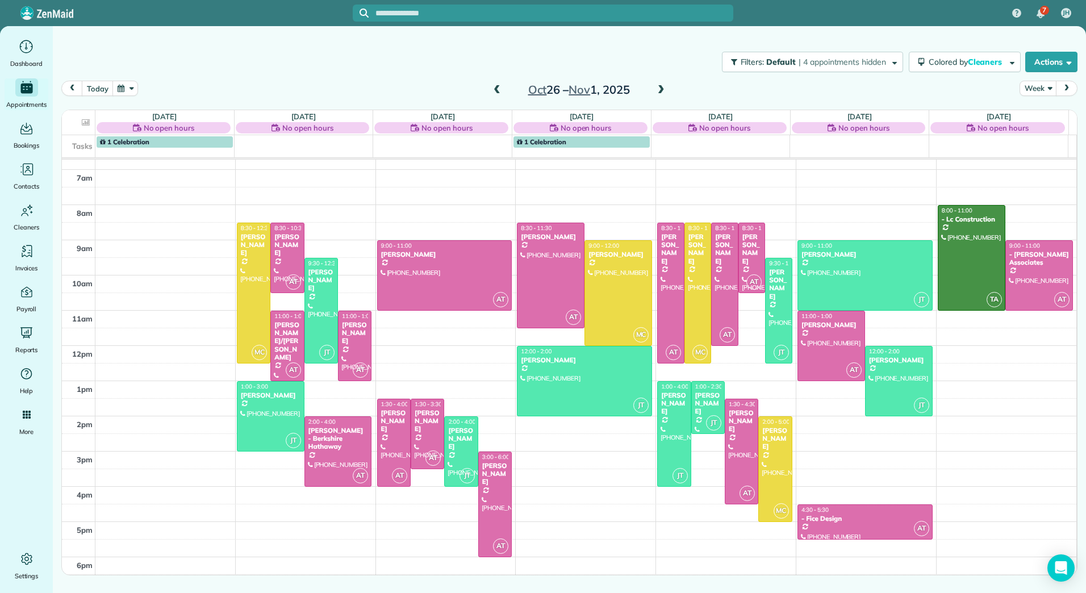
click at [498, 90] on span at bounding box center [497, 90] width 12 height 10
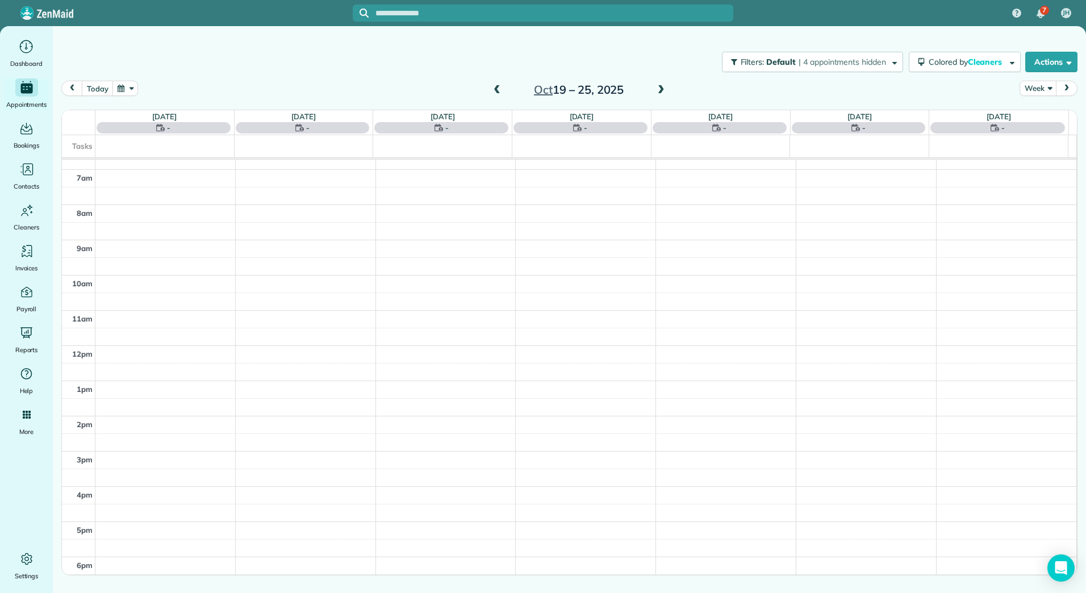
click at [498, 90] on span at bounding box center [497, 90] width 12 height 10
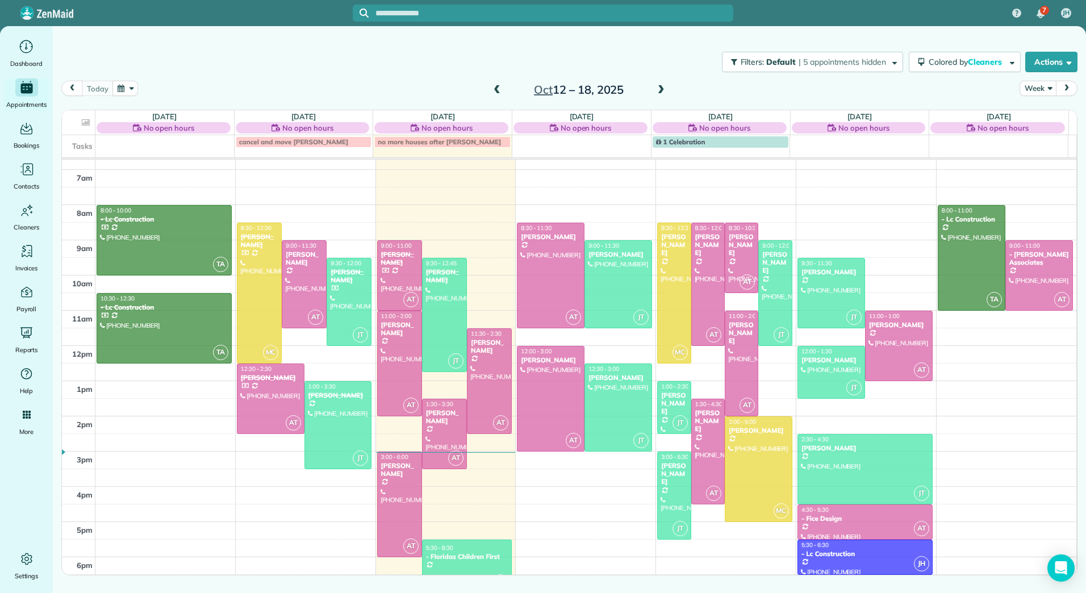
click at [659, 93] on span at bounding box center [661, 90] width 12 height 10
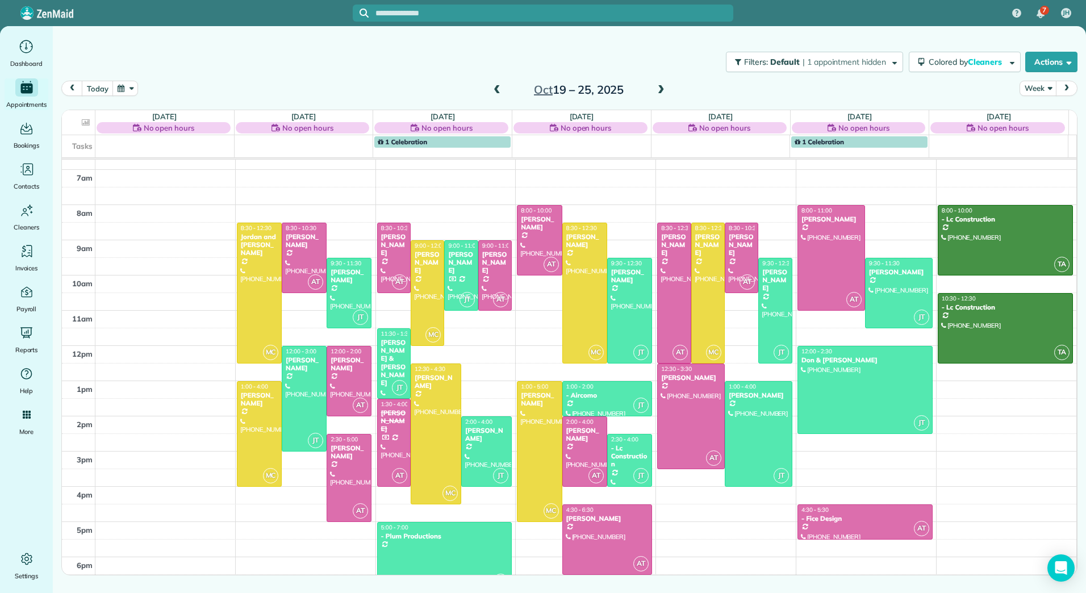
click at [659, 93] on span at bounding box center [661, 90] width 12 height 10
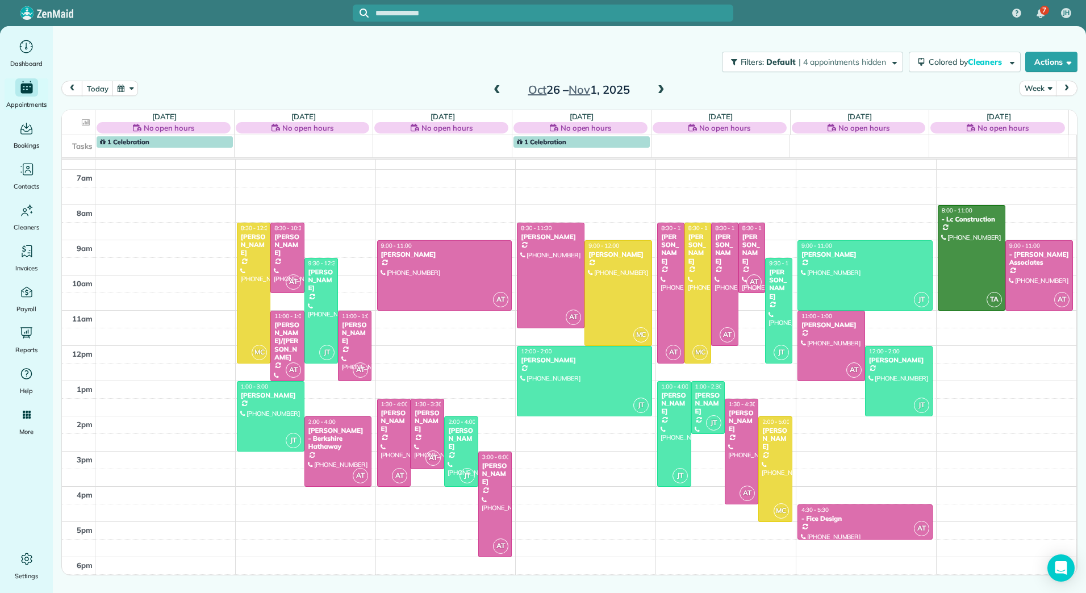
click at [659, 93] on span at bounding box center [661, 90] width 12 height 10
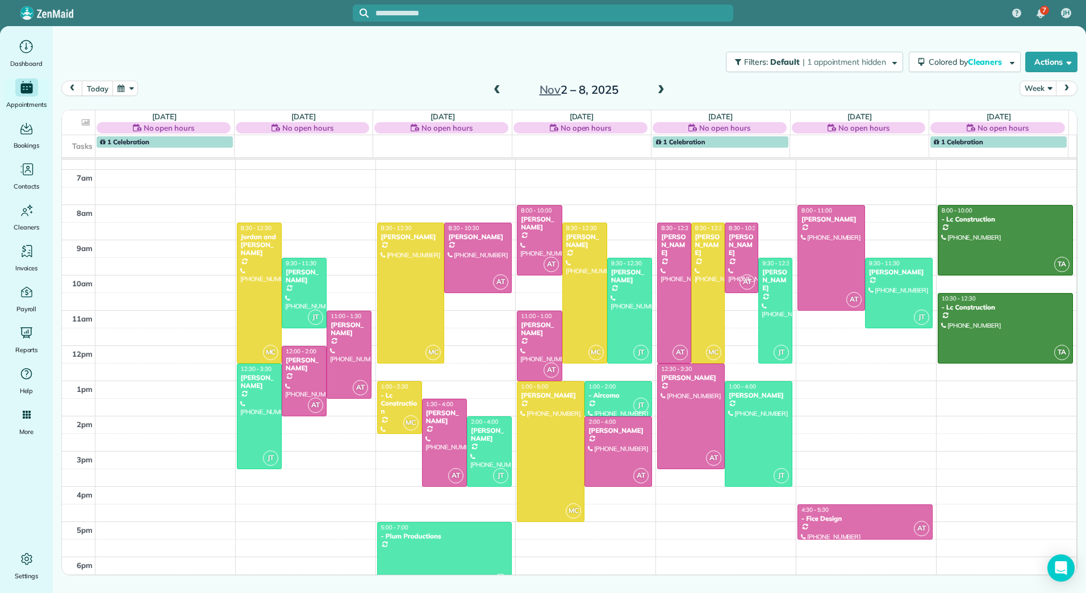
click at [659, 93] on span at bounding box center [661, 90] width 12 height 10
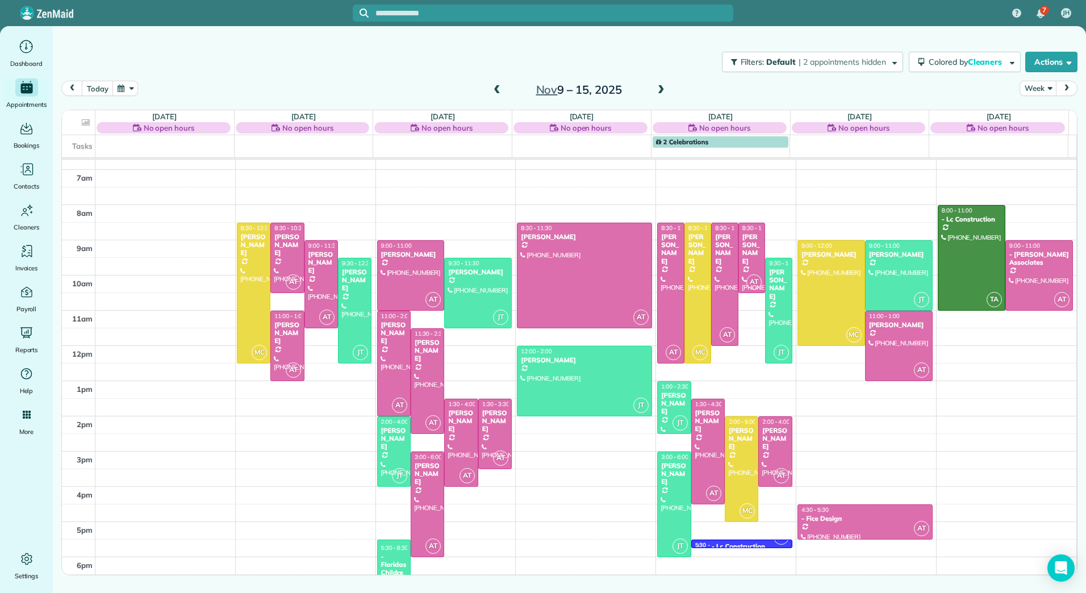
click at [659, 93] on span at bounding box center [661, 90] width 12 height 10
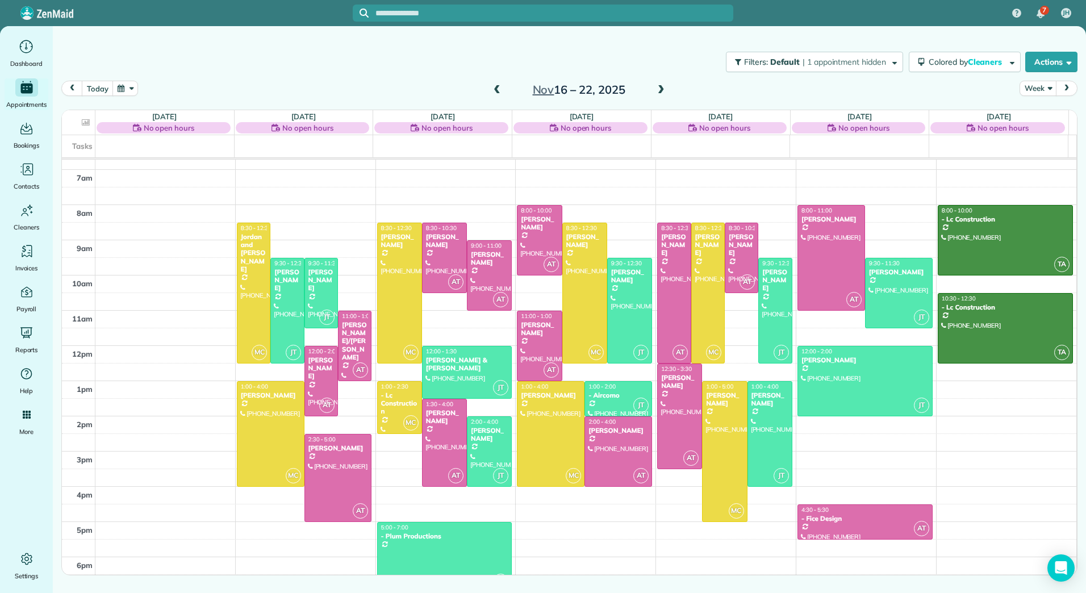
click at [482, 230] on div "2am 3am 4am 5am 6am 7am 8am 9am 10am 11am 12pm 1pm 2pm 3pm 4pm 5pm 6pm MC 8:30 …" at bounding box center [569, 293] width 1014 height 598
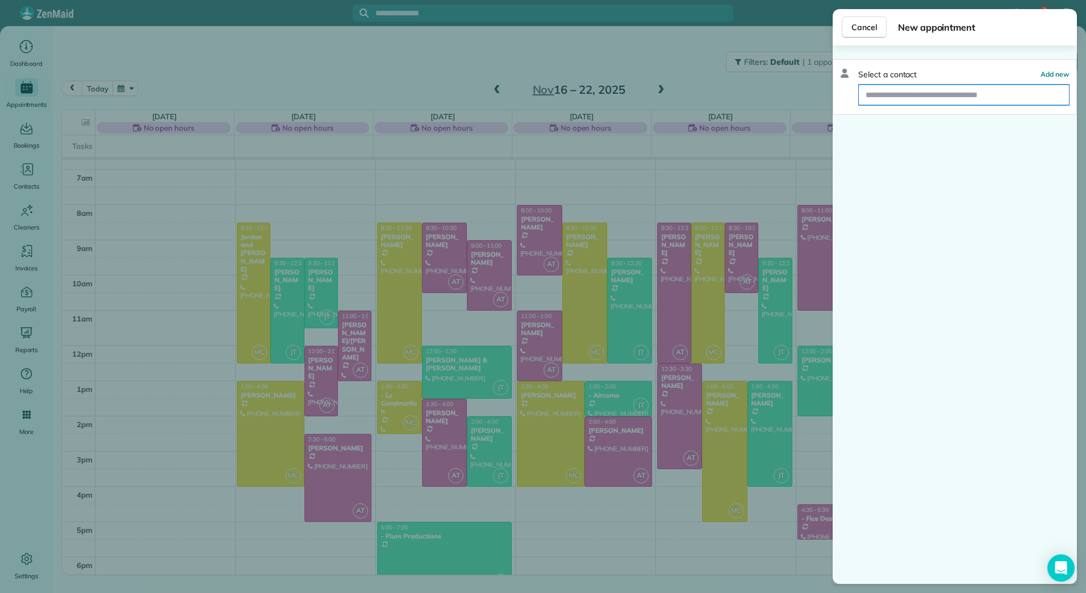
click at [901, 86] on input "text" at bounding box center [964, 95] width 210 height 20
click at [898, 93] on input "text" at bounding box center [964, 95] width 210 height 20
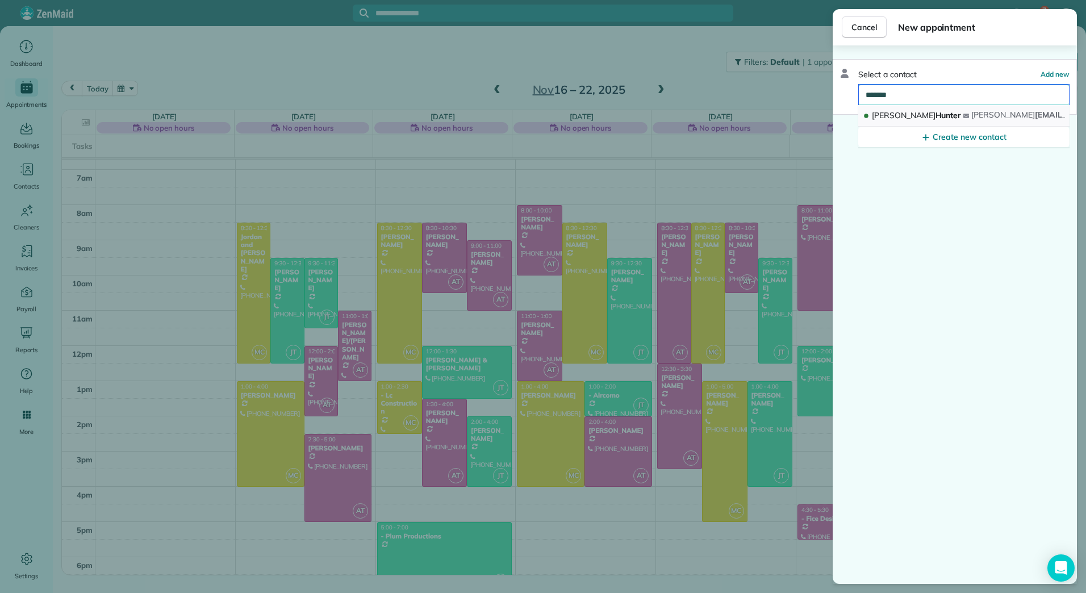
type input "*******"
click at [902, 117] on span "[PERSON_NAME]" at bounding box center [916, 115] width 89 height 10
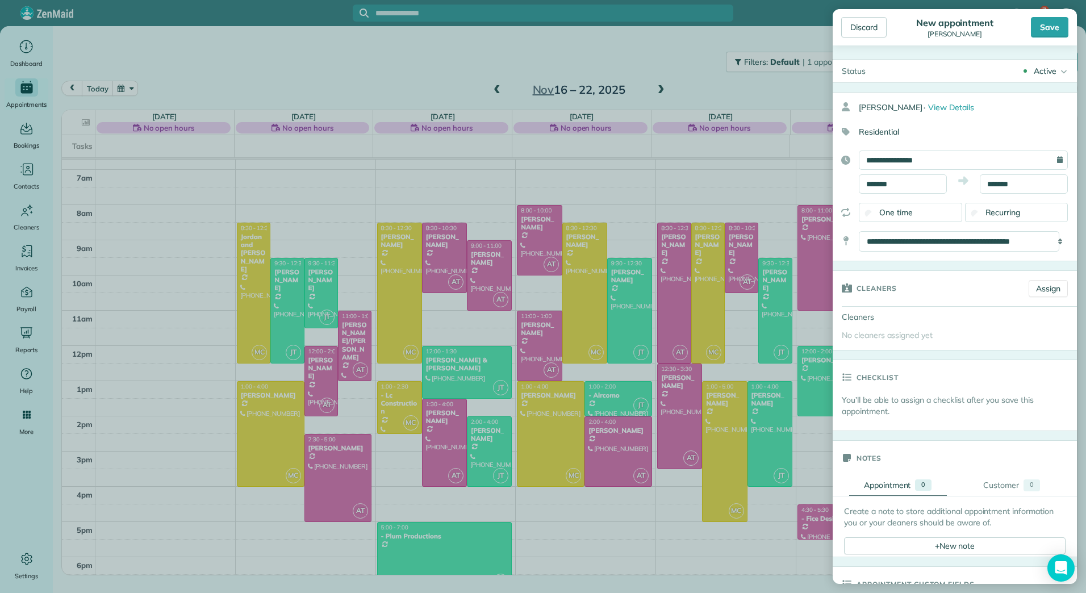
click at [980, 210] on div "Recurring" at bounding box center [1016, 212] width 103 height 19
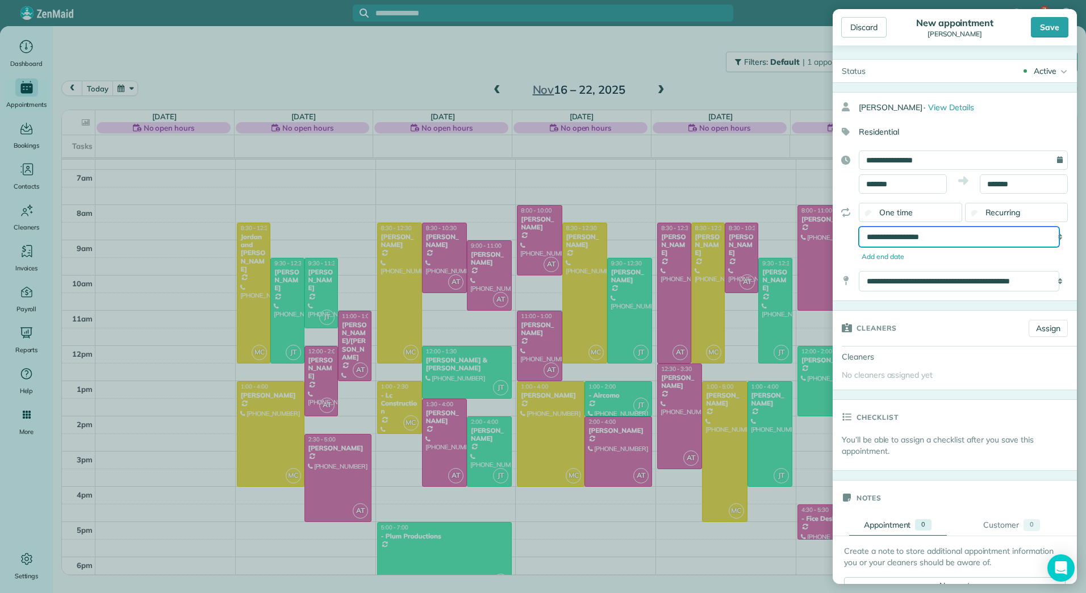
click at [984, 236] on select "**********" at bounding box center [959, 237] width 200 height 20
select select "**********"
click at [859, 227] on select "**********" at bounding box center [959, 237] width 200 height 20
click at [909, 213] on span "One time" at bounding box center [896, 212] width 34 height 10
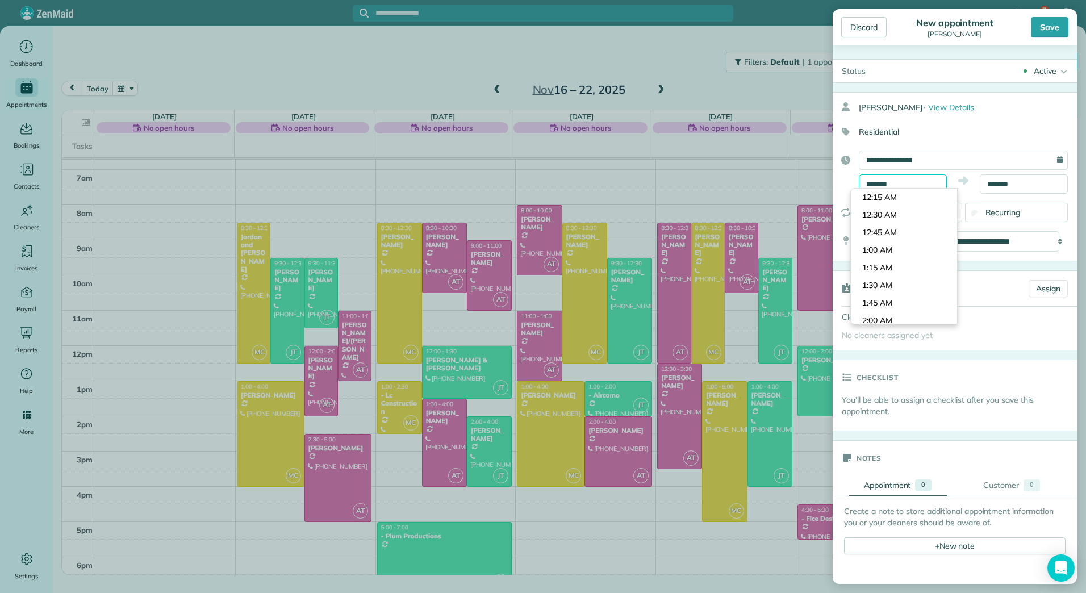
click at [914, 184] on input "*******" at bounding box center [903, 183] width 88 height 19
type input "*******"
click at [916, 277] on body "7 JH Dashboard Appointments Bookings Contacts Cleaners Invoices Payroll Reports…" at bounding box center [543, 296] width 1086 height 593
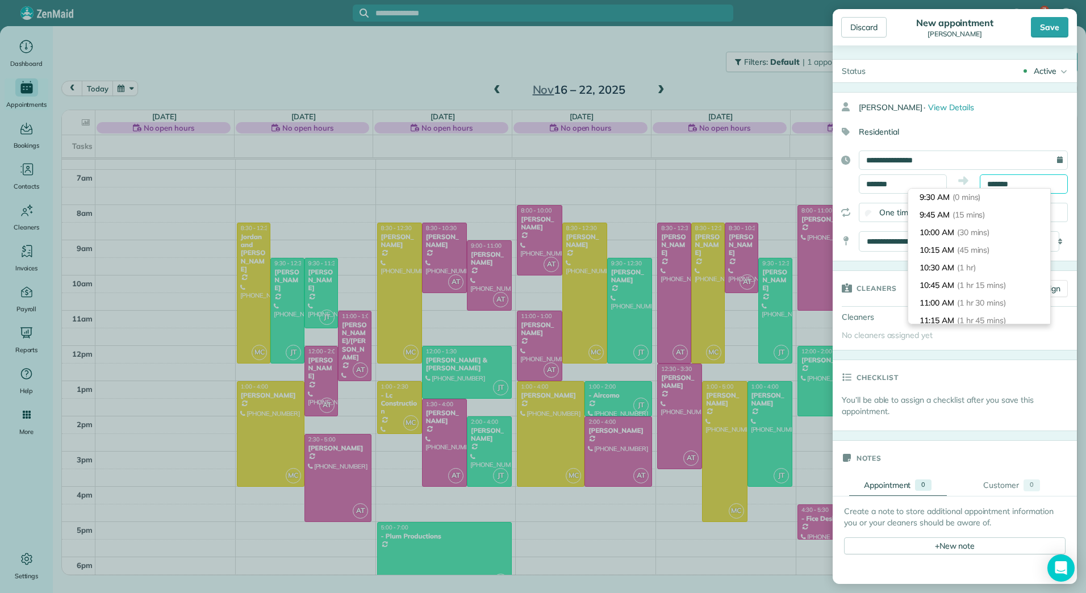
click at [999, 187] on input "*******" at bounding box center [1024, 183] width 88 height 19
type input "********"
click at [947, 314] on li "11:30 AM (2 hrs)" at bounding box center [979, 316] width 142 height 18
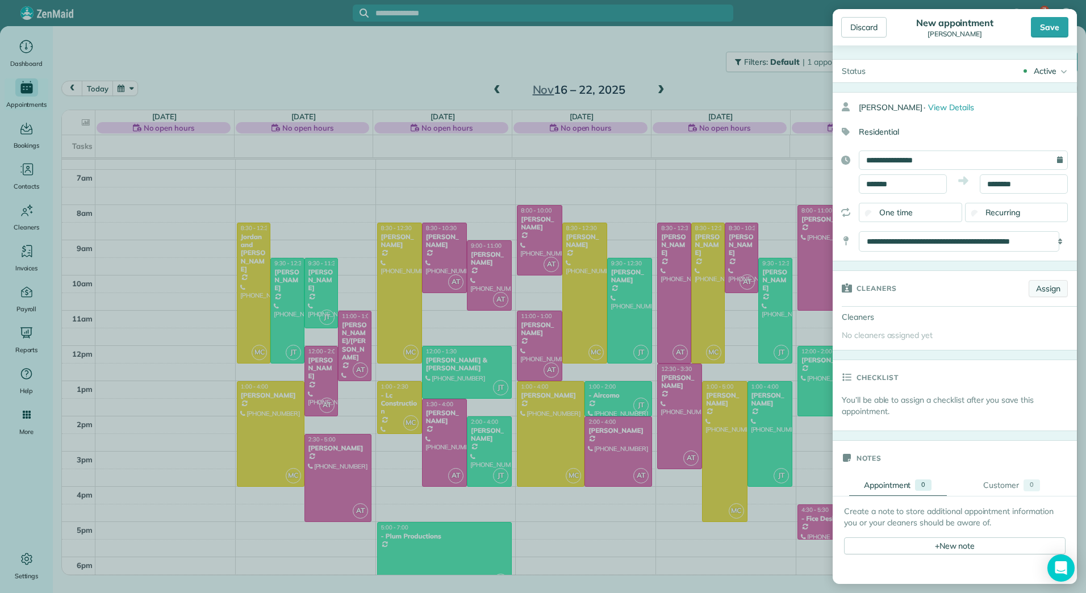
click at [1038, 286] on link "Assign" at bounding box center [1048, 288] width 39 height 17
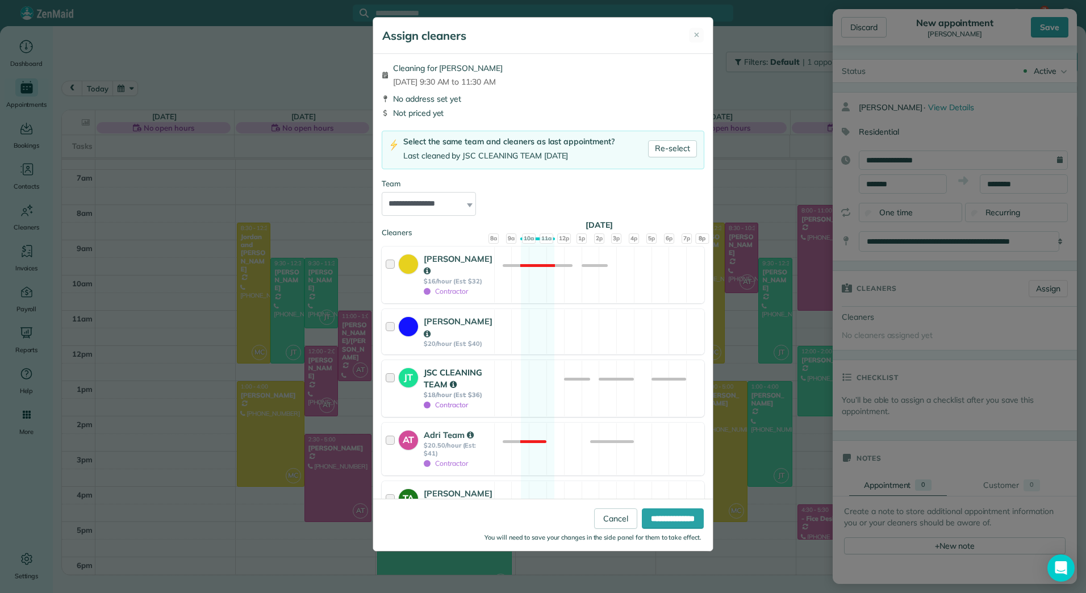
click at [440, 366] on div "JSC CLEANING TEAM" at bounding box center [457, 378] width 67 height 25
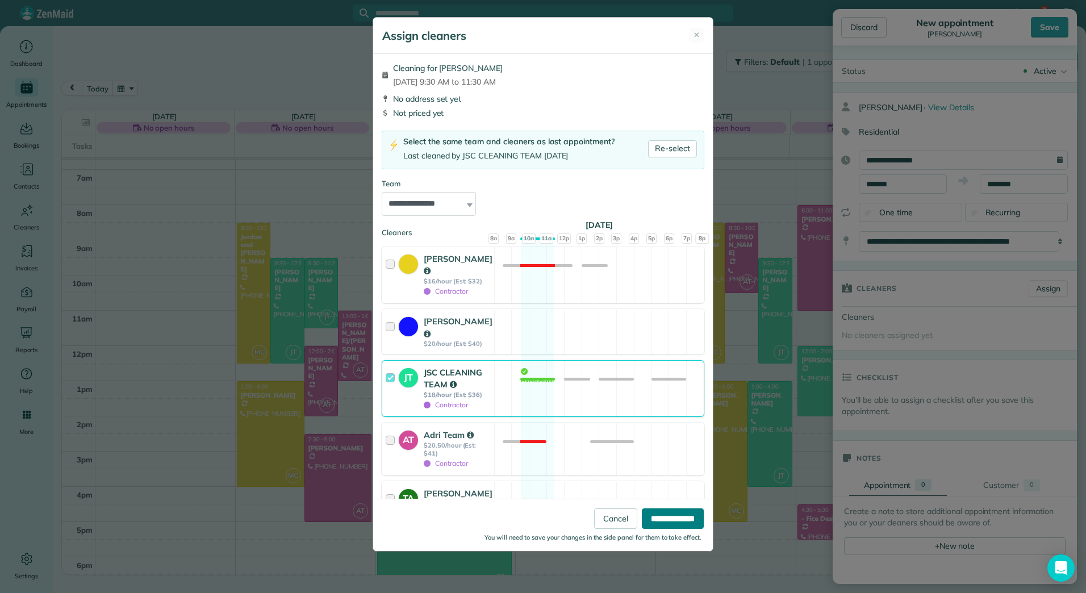
click at [677, 515] on input "**********" at bounding box center [673, 518] width 62 height 20
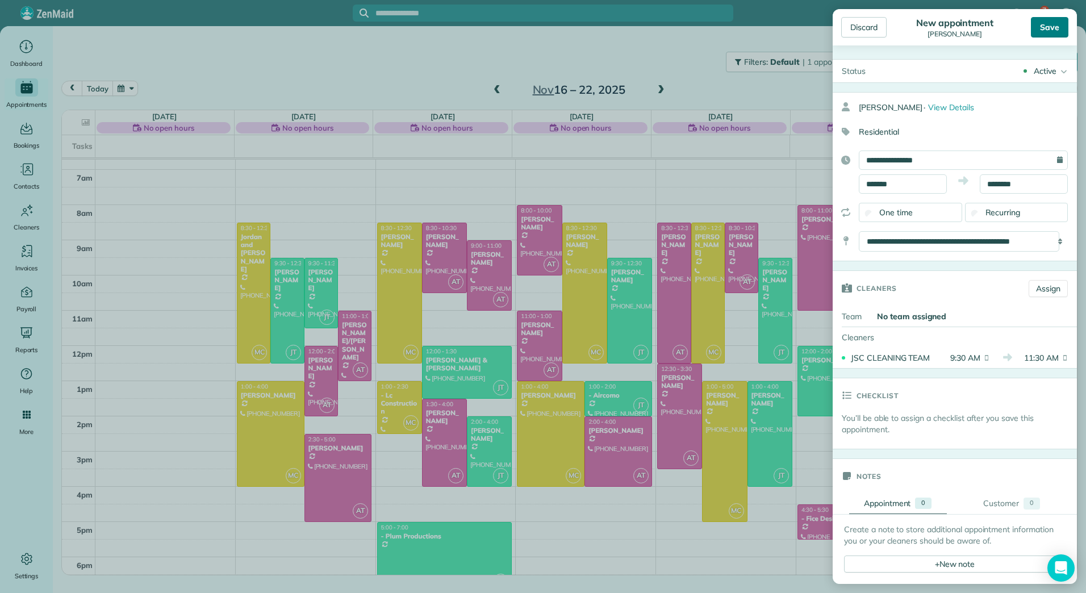
click at [1038, 30] on div "Save" at bounding box center [1049, 27] width 37 height 20
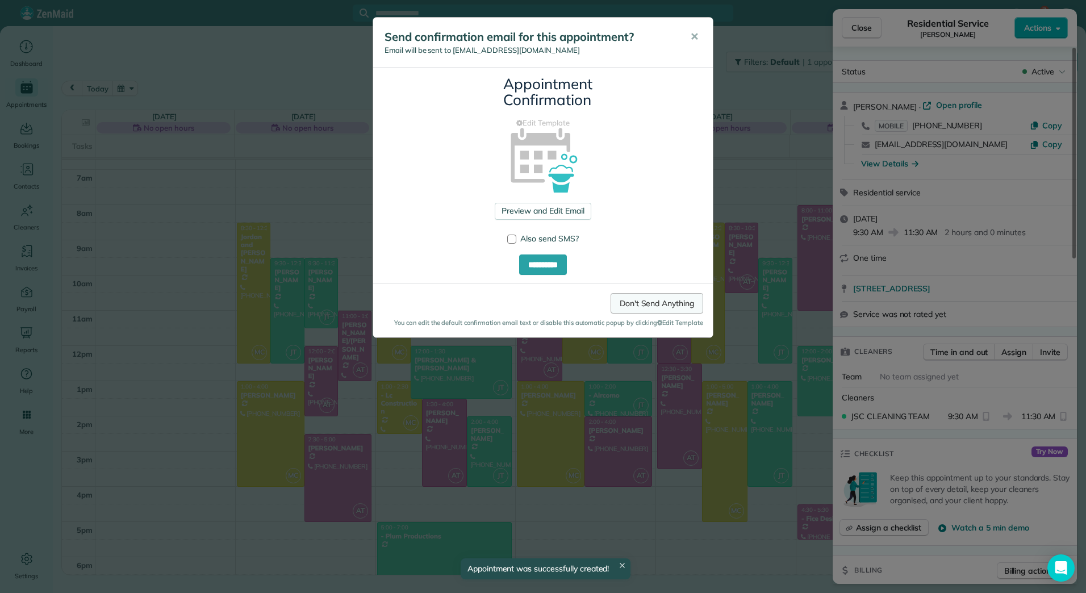
click at [650, 306] on link "Don't Send Anything" at bounding box center [657, 303] width 93 height 20
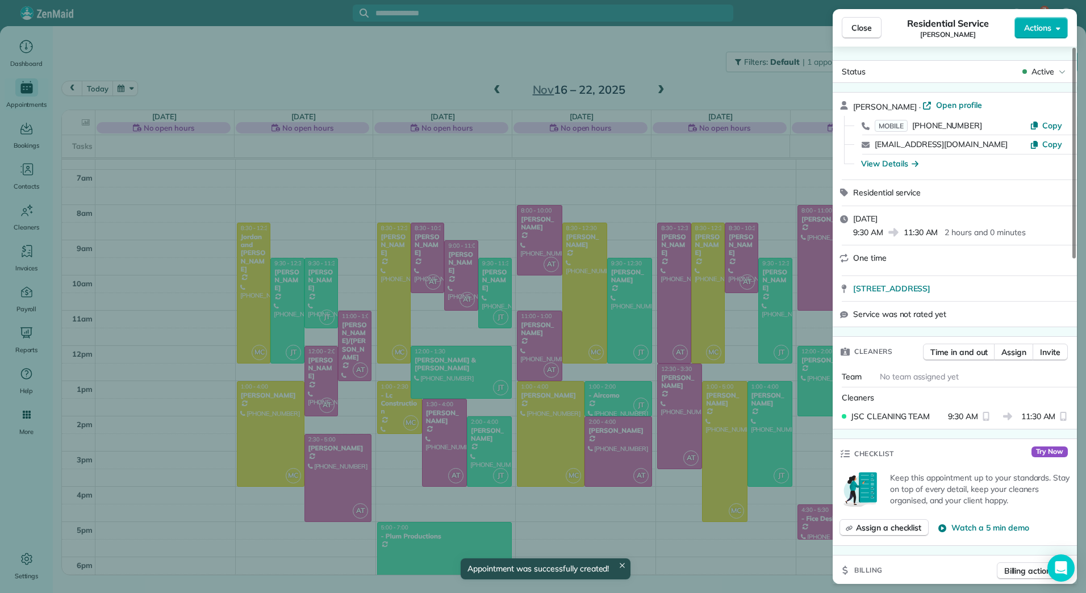
click at [291, 278] on div "Close Residential Service [PERSON_NAME] Actions Status Active [PERSON_NAME] · O…" at bounding box center [543, 296] width 1086 height 593
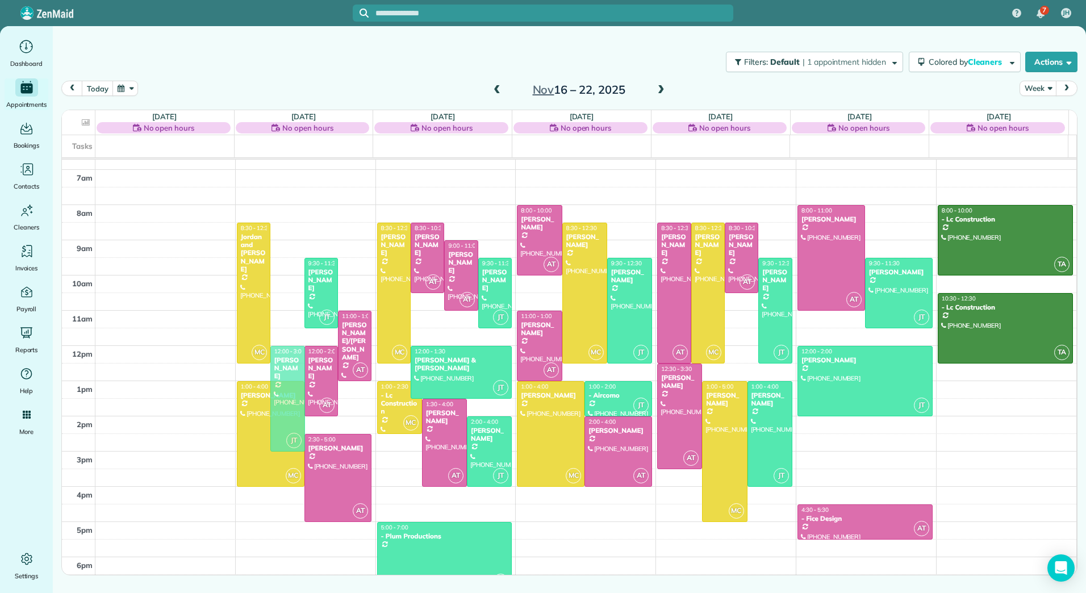
drag, startPoint x: 291, startPoint y: 278, endPoint x: 292, endPoint y: 364, distance: 86.3
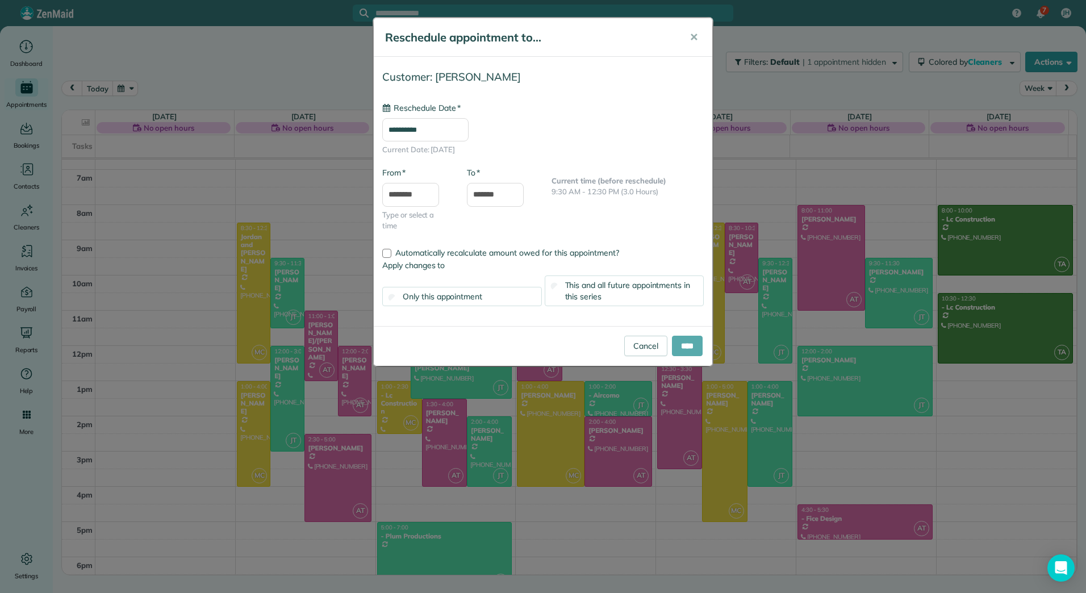
type input "**********"
click at [687, 345] on input "****" at bounding box center [687, 346] width 31 height 20
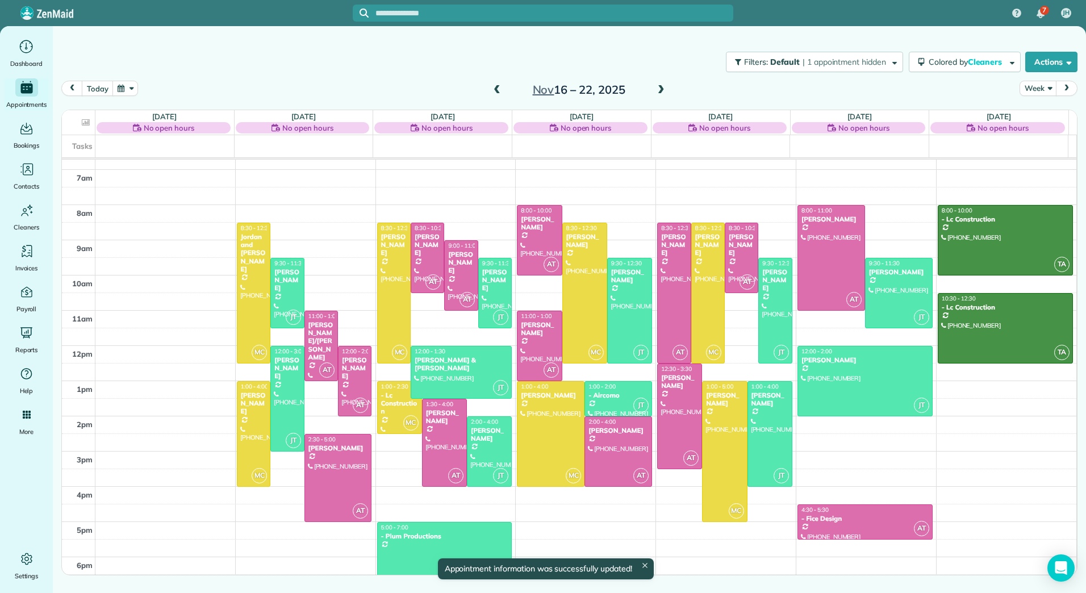
click at [498, 92] on span at bounding box center [497, 90] width 12 height 10
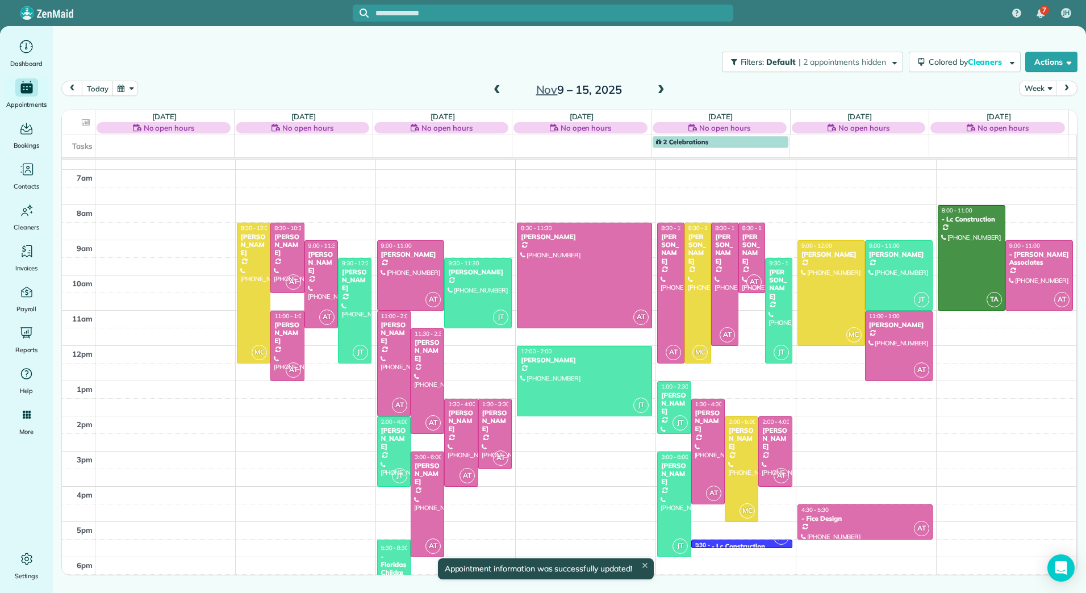
click at [498, 92] on span at bounding box center [497, 90] width 12 height 10
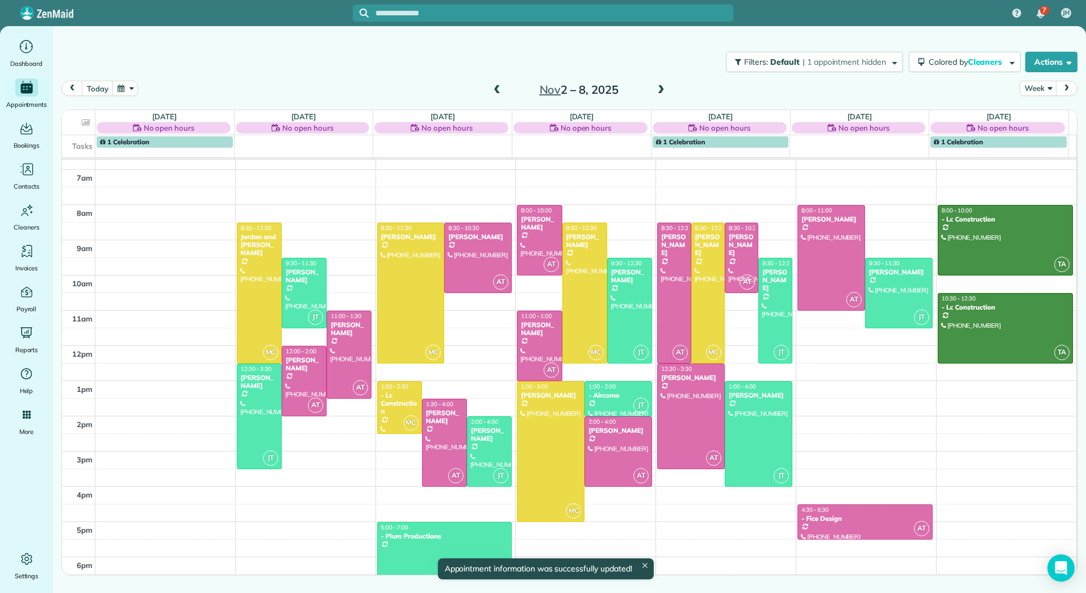
click at [498, 92] on span at bounding box center [497, 90] width 12 height 10
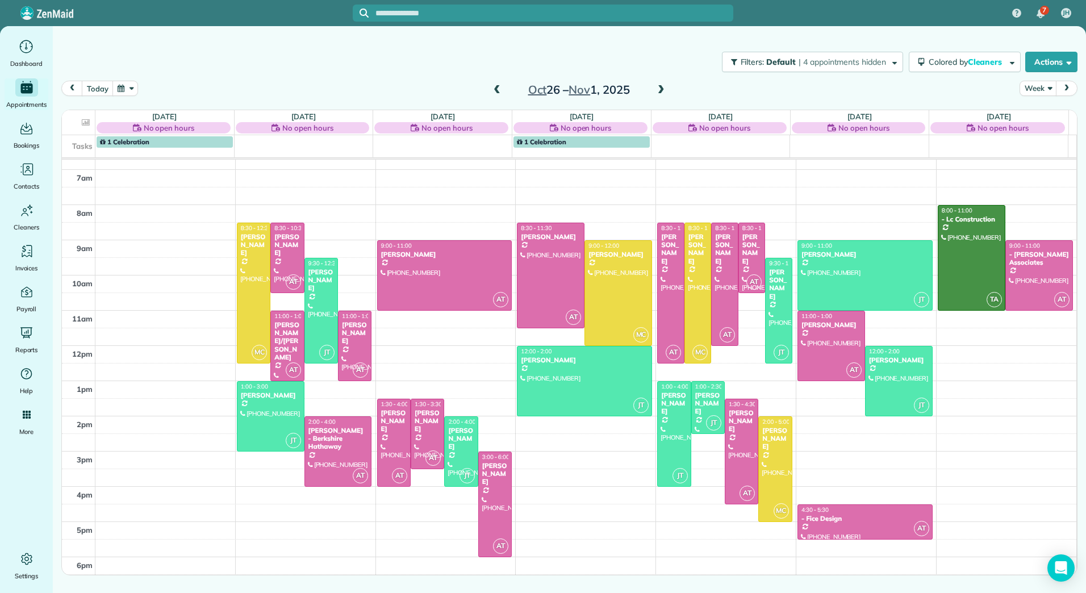
click at [498, 92] on span at bounding box center [497, 90] width 12 height 10
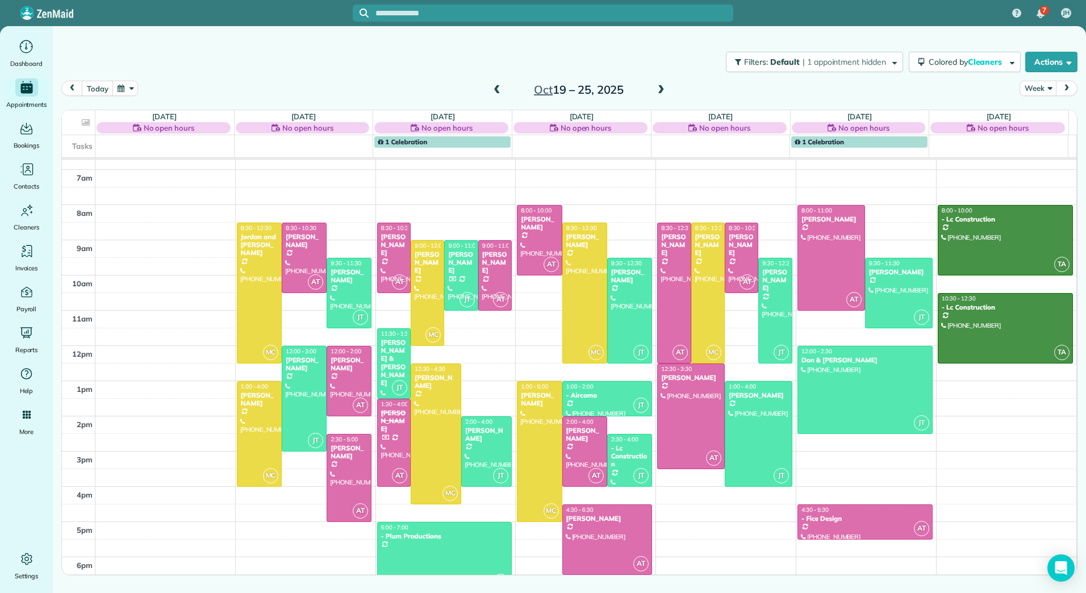
click at [659, 89] on span at bounding box center [661, 90] width 12 height 10
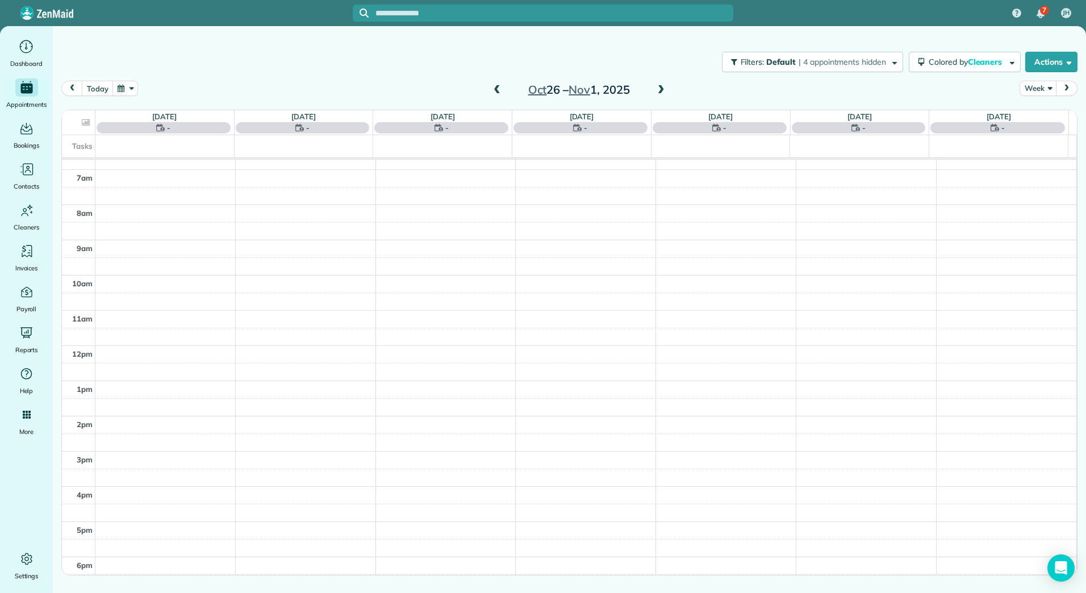
click at [659, 89] on span at bounding box center [661, 90] width 12 height 10
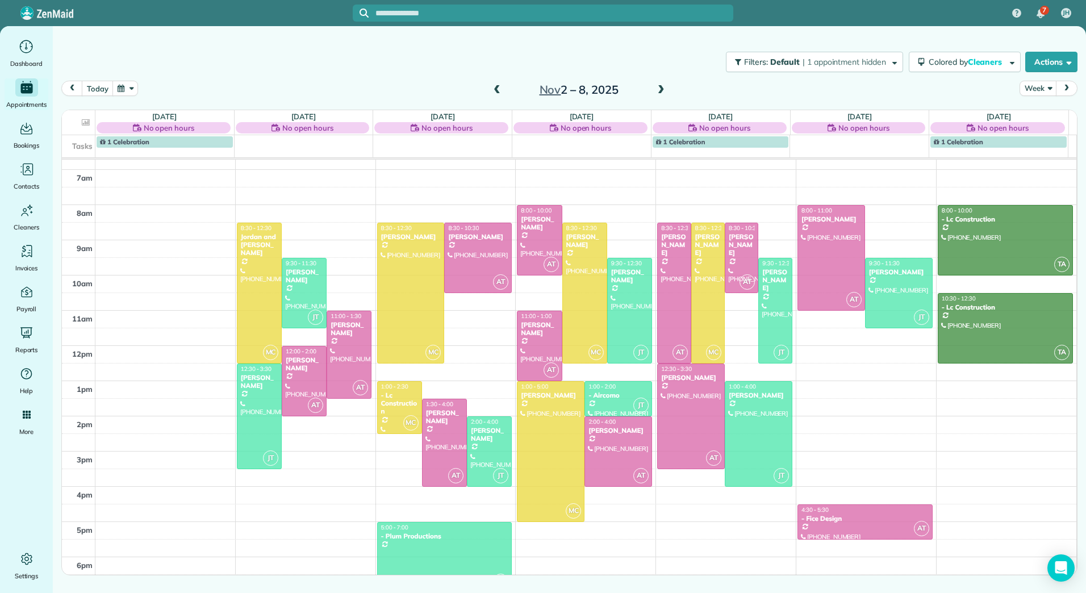
click at [659, 89] on span at bounding box center [661, 90] width 12 height 10
